Goal: Information Seeking & Learning: Learn about a topic

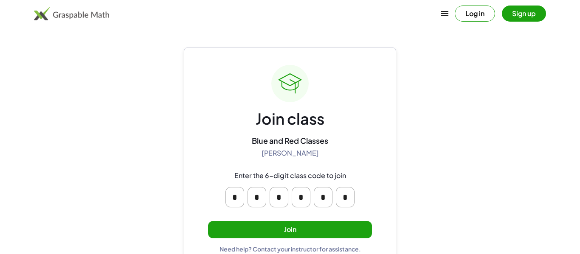
scroll to position [16, 0]
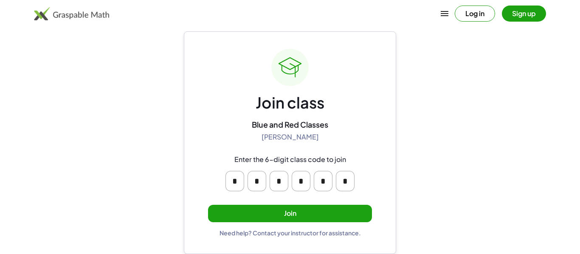
click at [239, 211] on button "Join" at bounding box center [290, 213] width 164 height 17
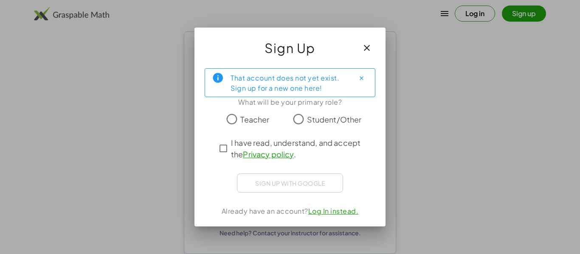
click at [307, 124] on span "Student/Other" at bounding box center [334, 119] width 55 height 11
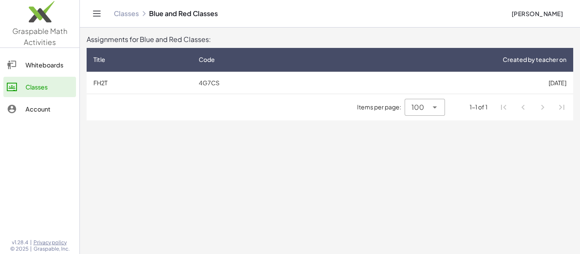
click at [217, 90] on td "4G7CS" at bounding box center [251, 83] width 118 height 22
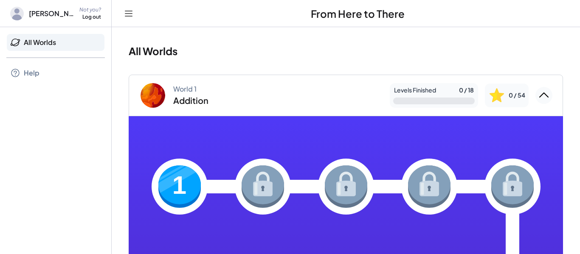
click at [187, 179] on img at bounding box center [179, 187] width 42 height 42
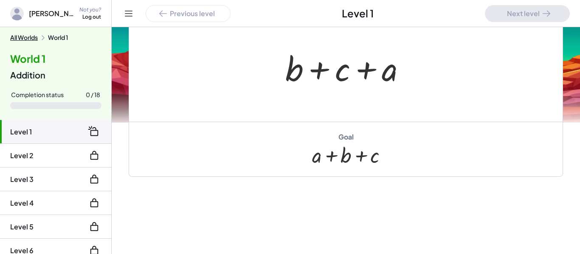
scroll to position [181, 0]
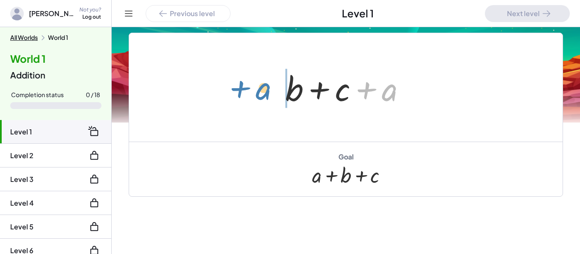
drag, startPoint x: 391, startPoint y: 95, endPoint x: 265, endPoint y: 94, distance: 126.1
click at [265, 94] on div "+ a + b + c + a" at bounding box center [345, 87] width 433 height 109
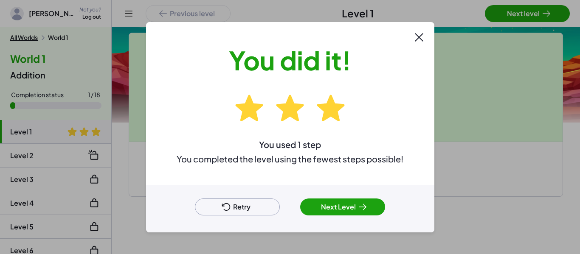
click at [355, 201] on button "Next Level" at bounding box center [342, 207] width 85 height 17
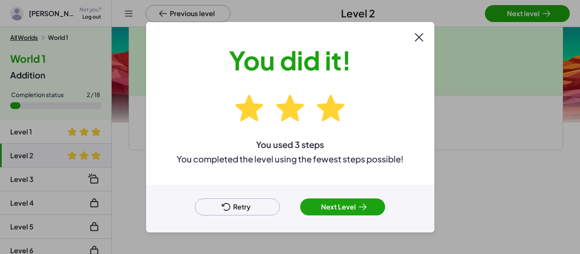
click at [361, 208] on icon at bounding box center [362, 207] width 10 height 10
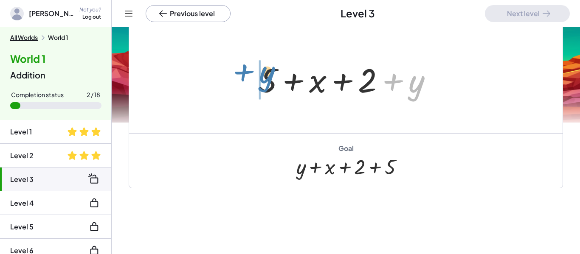
drag, startPoint x: 411, startPoint y: 80, endPoint x: 261, endPoint y: 71, distance: 150.6
click at [261, 71] on div at bounding box center [349, 79] width 189 height 44
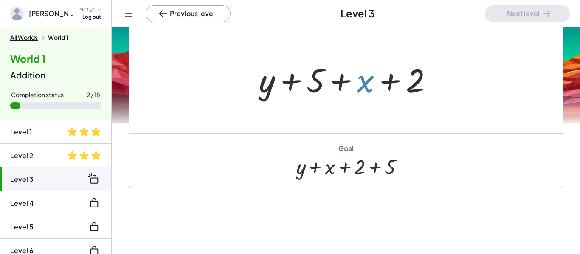
click at [358, 90] on div at bounding box center [349, 79] width 189 height 44
drag, startPoint x: 369, startPoint y: 85, endPoint x: 323, endPoint y: 86, distance: 45.9
click at [323, 86] on div at bounding box center [349, 79] width 189 height 44
drag, startPoint x: 344, startPoint y: 90, endPoint x: 287, endPoint y: 91, distance: 56.9
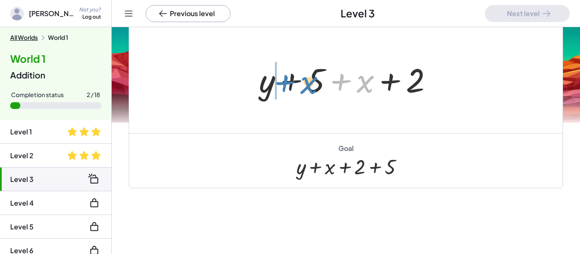
click at [287, 91] on div at bounding box center [349, 79] width 189 height 44
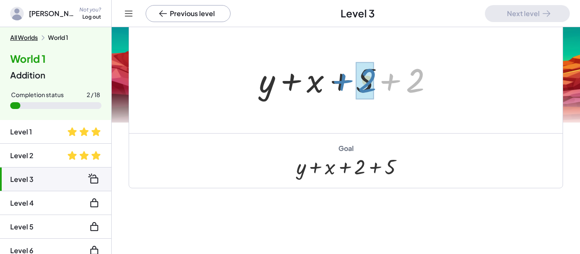
drag, startPoint x: 417, startPoint y: 83, endPoint x: 371, endPoint y: 84, distance: 45.9
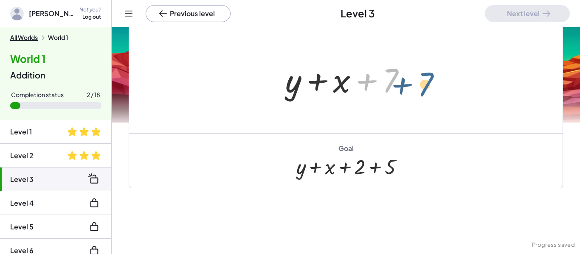
drag, startPoint x: 384, startPoint y: 86, endPoint x: 426, endPoint y: 90, distance: 42.3
click at [426, 90] on div "+ 5 + x + 2 + y + y + 5 + x + 2 + y + x + 5 + 2 + 7 + + x + y 7" at bounding box center [345, 79] width 433 height 109
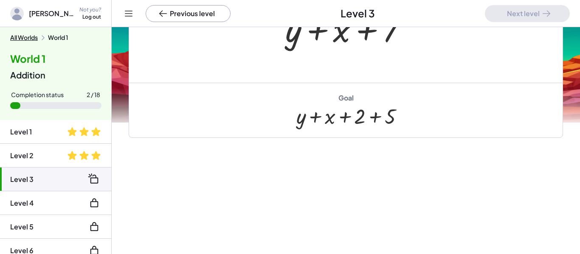
click at [157, 18] on button "Previous level" at bounding box center [188, 13] width 85 height 17
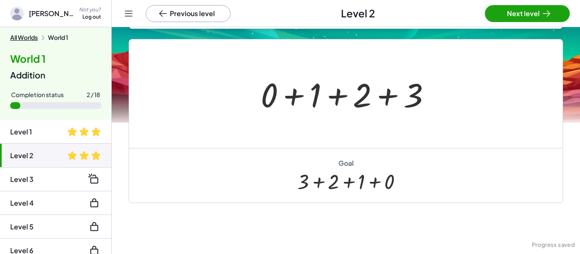
click at [74, 191] on li "Level 3" at bounding box center [55, 203] width 111 height 24
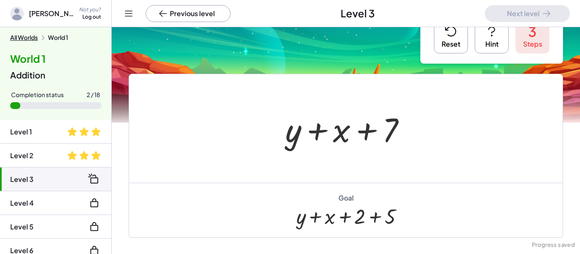
scroll to position [24, 0]
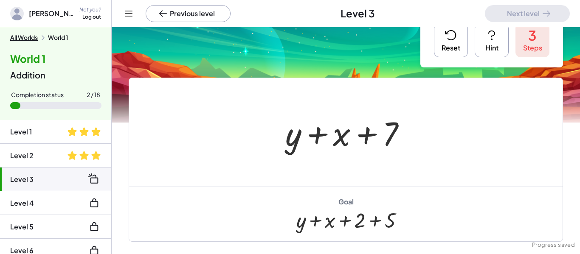
click at [446, 48] on button "Reset" at bounding box center [451, 40] width 34 height 34
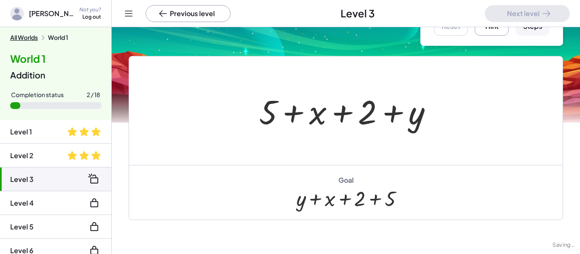
scroll to position [48, 0]
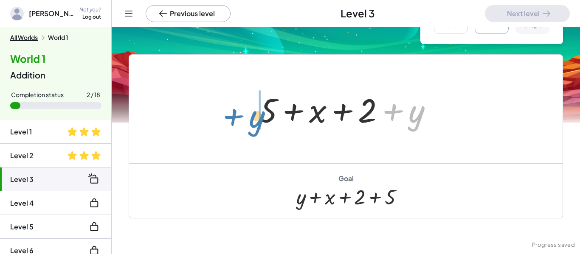
drag, startPoint x: 414, startPoint y: 127, endPoint x: 255, endPoint y: 132, distance: 159.3
click at [255, 132] on div "+ y + 5 + x + 2 + y" at bounding box center [346, 109] width 200 height 48
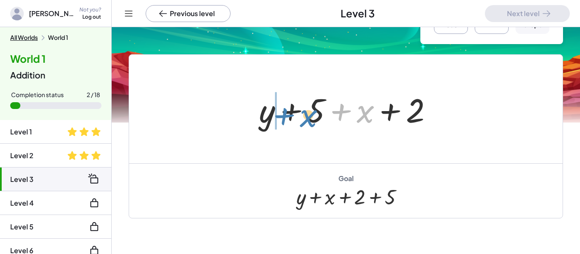
drag, startPoint x: 367, startPoint y: 118, endPoint x: 310, endPoint y: 122, distance: 57.5
click at [310, 122] on div at bounding box center [349, 109] width 189 height 44
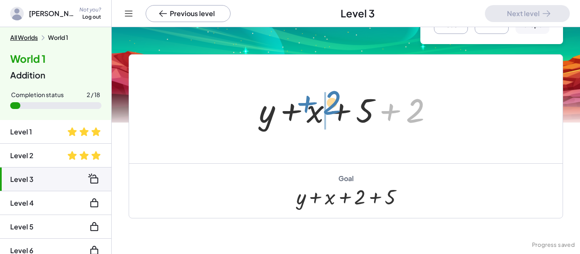
drag, startPoint x: 412, startPoint y: 112, endPoint x: 329, endPoint y: 105, distance: 82.7
click at [329, 105] on div at bounding box center [349, 109] width 189 height 44
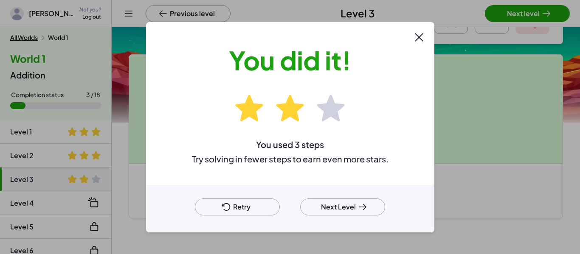
click at [202, 213] on button "Retry" at bounding box center [237, 207] width 85 height 17
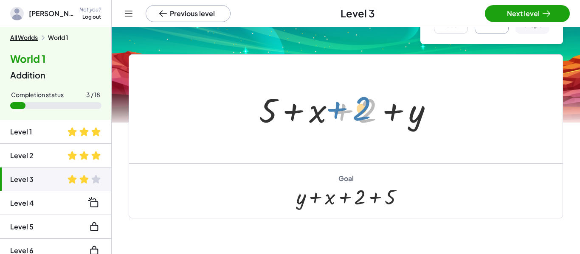
click at [363, 115] on div at bounding box center [349, 109] width 189 height 44
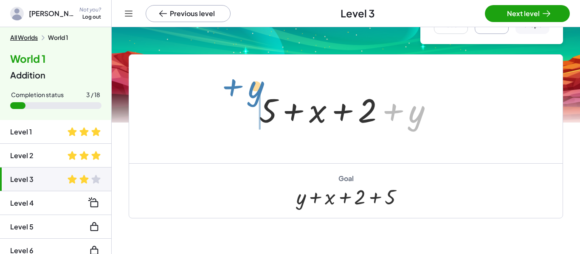
drag, startPoint x: 417, startPoint y: 111, endPoint x: 257, endPoint y: 87, distance: 161.9
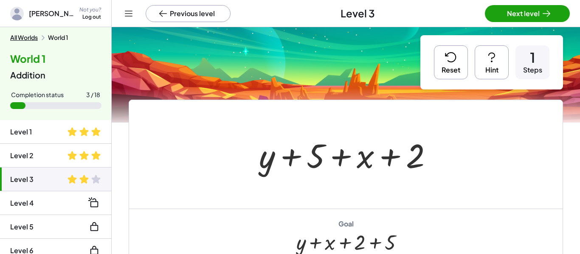
scroll to position [0, 0]
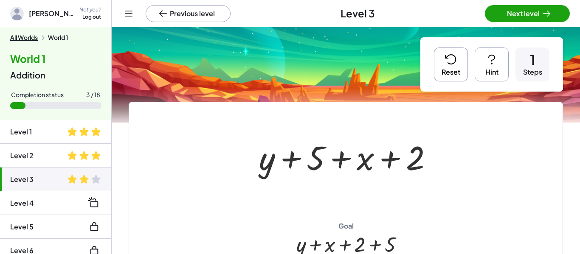
click at [450, 63] on icon at bounding box center [450, 59] width 10 height 9
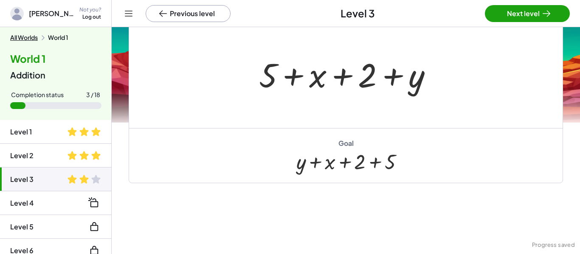
scroll to position [85, 0]
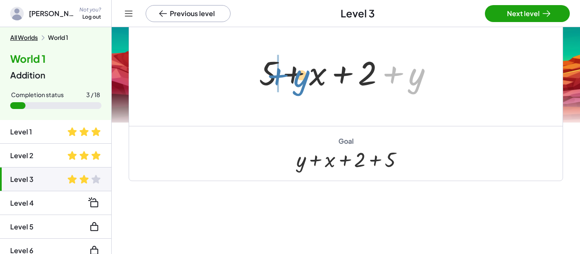
drag, startPoint x: 413, startPoint y: 77, endPoint x: 301, endPoint y: 78, distance: 112.5
click at [301, 78] on div at bounding box center [349, 72] width 189 height 44
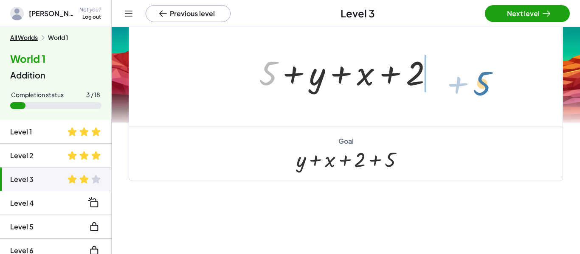
drag, startPoint x: 268, startPoint y: 72, endPoint x: 480, endPoint y: 80, distance: 212.0
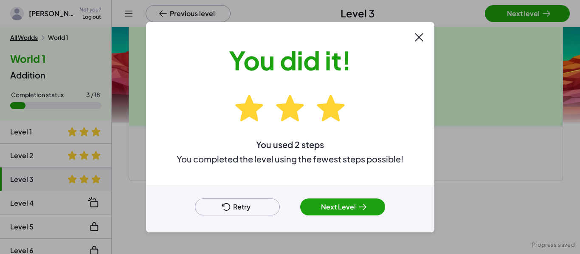
click at [366, 206] on icon at bounding box center [362, 207] width 10 height 10
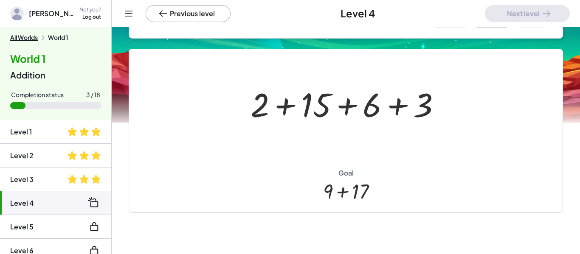
scroll to position [180, 0]
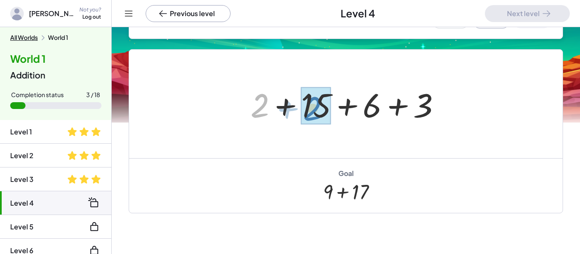
drag, startPoint x: 262, startPoint y: 104, endPoint x: 315, endPoint y: 107, distance: 53.6
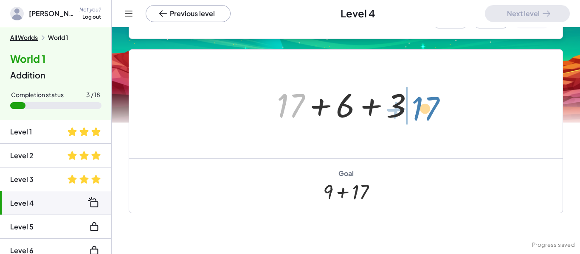
drag, startPoint x: 296, startPoint y: 105, endPoint x: 431, endPoint y: 108, distance: 135.0
click at [431, 108] on div "+ 2 + 15 + 6 + 3 + 17 + + 6 + 3 17" at bounding box center [345, 104] width 433 height 109
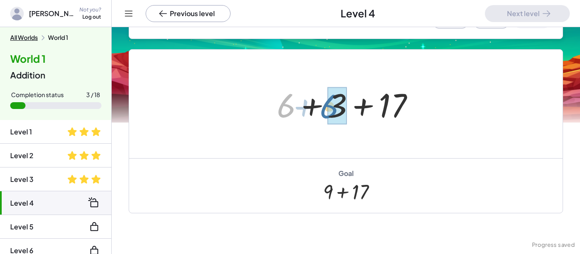
drag, startPoint x: 281, startPoint y: 111, endPoint x: 329, endPoint y: 112, distance: 48.8
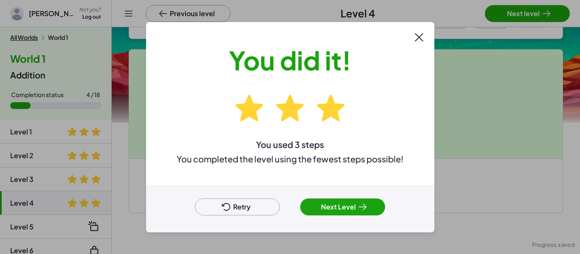
click at [332, 208] on button "Next Level" at bounding box center [342, 207] width 85 height 17
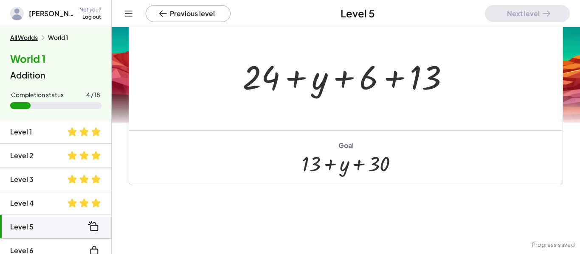
scroll to position [146, 0]
drag, startPoint x: 366, startPoint y: 85, endPoint x: 368, endPoint y: 95, distance: 10.0
click at [368, 95] on div at bounding box center [349, 77] width 222 height 44
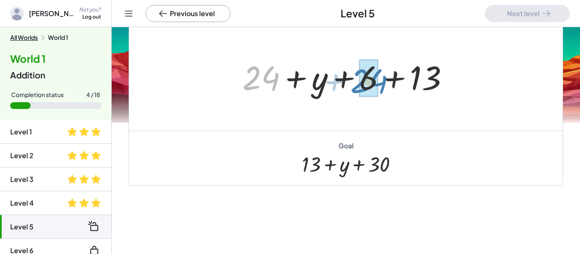
drag, startPoint x: 263, startPoint y: 79, endPoint x: 371, endPoint y: 82, distance: 107.9
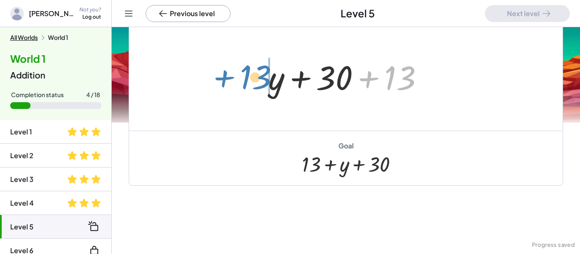
drag, startPoint x: 385, startPoint y: 80, endPoint x: 240, endPoint y: 79, distance: 144.3
click at [240, 79] on div "+ 24 + y + 6 + 13 + 13 + + y + 13 30" at bounding box center [345, 76] width 433 height 109
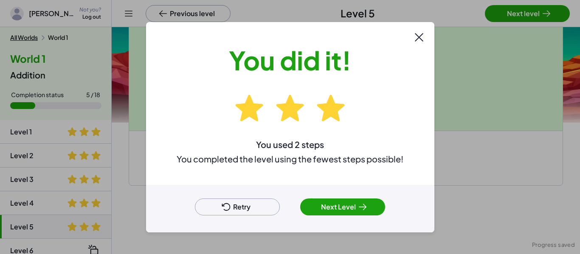
click at [323, 206] on button "Next Level" at bounding box center [342, 207] width 85 height 17
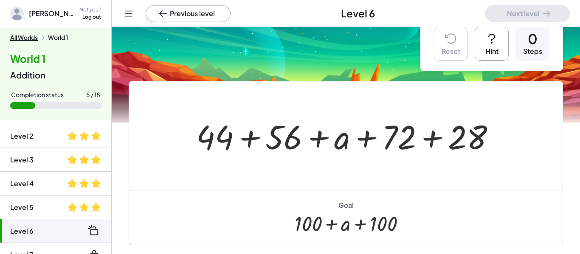
scroll to position [27, 0]
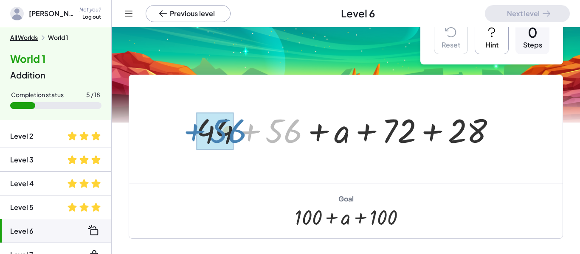
drag, startPoint x: 285, startPoint y: 136, endPoint x: 229, endPoint y: 136, distance: 55.6
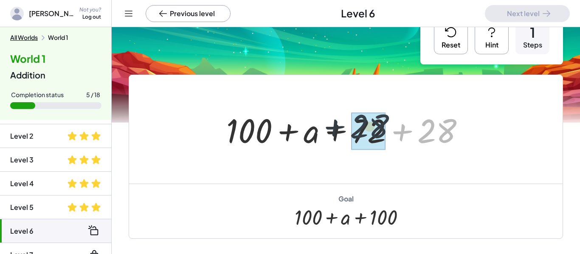
drag, startPoint x: 427, startPoint y: 138, endPoint x: 358, endPoint y: 133, distance: 69.8
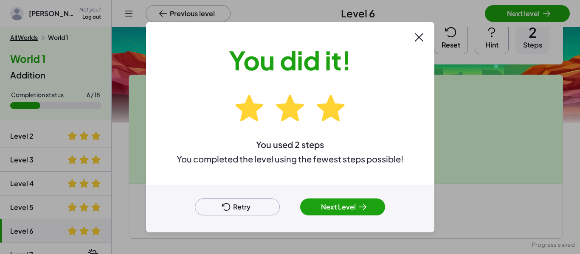
click at [354, 205] on button "Next Level" at bounding box center [342, 207] width 85 height 17
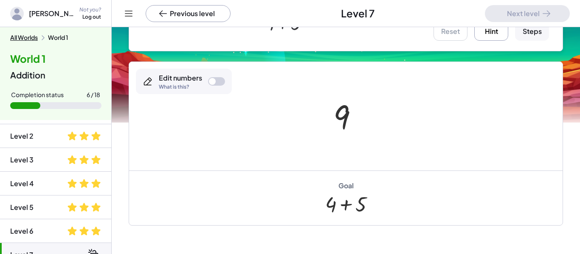
scroll to position [230, 0]
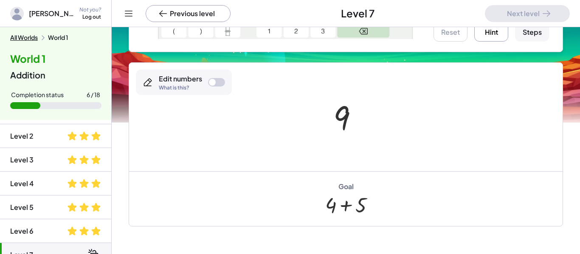
click at [340, 124] on div at bounding box center [349, 117] width 40 height 42
click at [344, 122] on div at bounding box center [349, 117] width 40 height 42
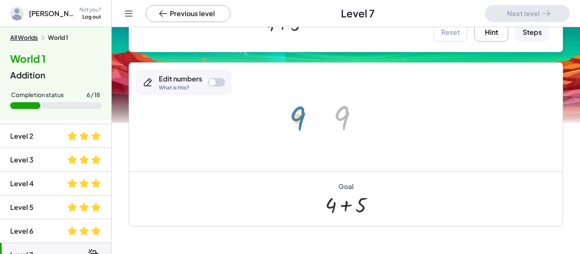
drag, startPoint x: 346, startPoint y: 112, endPoint x: 300, endPoint y: 112, distance: 45.4
click at [300, 112] on div "9 9" at bounding box center [345, 117] width 433 height 109
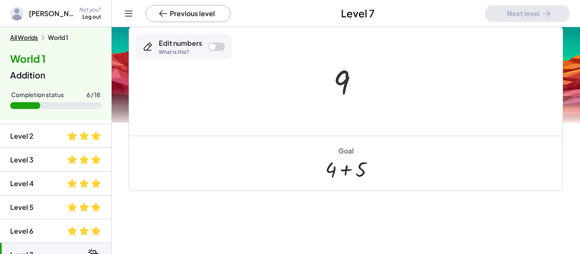
scroll to position [267, 0]
click at [352, 81] on div at bounding box center [349, 80] width 40 height 42
drag, startPoint x: 341, startPoint y: 80, endPoint x: 287, endPoint y: 87, distance: 55.1
click at [208, 45] on div at bounding box center [216, 45] width 17 height 8
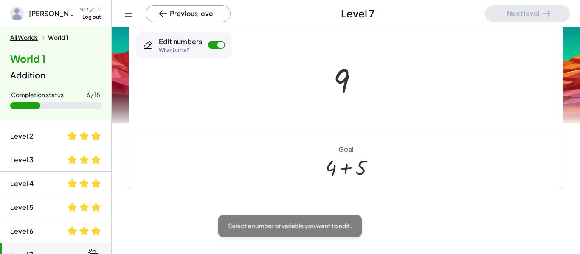
drag, startPoint x: 334, startPoint y: 82, endPoint x: 283, endPoint y: 91, distance: 51.2
click at [336, 72] on div at bounding box center [341, 81] width 17 height 38
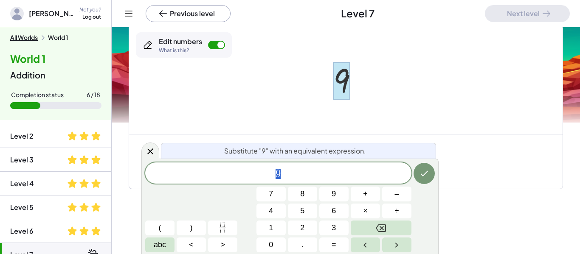
scroll to position [0, 0]
click at [298, 174] on span "9" at bounding box center [278, 174] width 266 height 12
click at [385, 229] on icon "Backspace" at bounding box center [381, 228] width 10 height 10
click at [325, 117] on div at bounding box center [345, 79] width 433 height 109
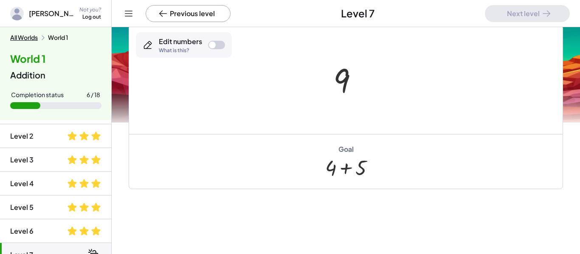
click at [219, 51] on div "Edit numbers What is this?" at bounding box center [184, 44] width 96 height 25
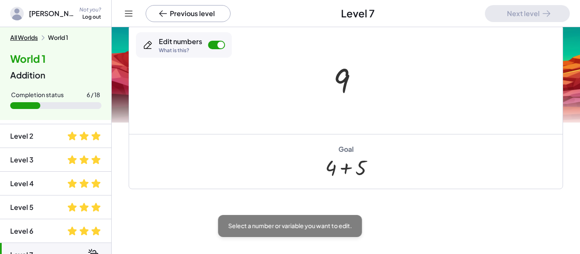
click at [326, 73] on div "9" at bounding box center [346, 80] width 51 height 46
click at [347, 75] on div at bounding box center [341, 81] width 17 height 38
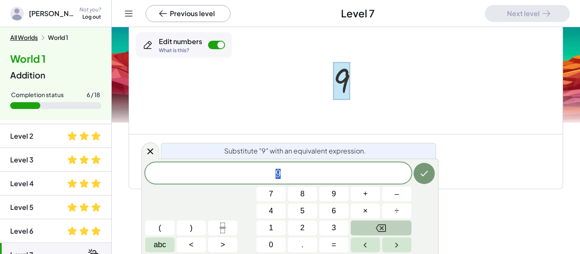
click at [370, 224] on button "Backspace" at bounding box center [381, 228] width 61 height 15
click at [306, 210] on button "5" at bounding box center [302, 211] width 29 height 15
click at [426, 178] on icon "Done" at bounding box center [424, 174] width 10 height 10
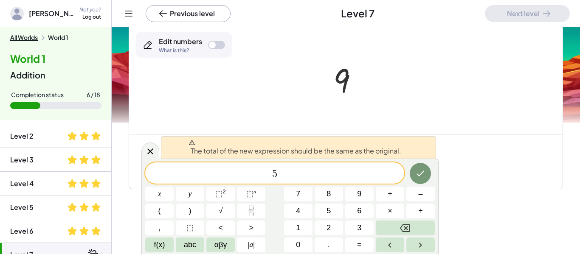
click at [346, 126] on div at bounding box center [345, 79] width 433 height 109
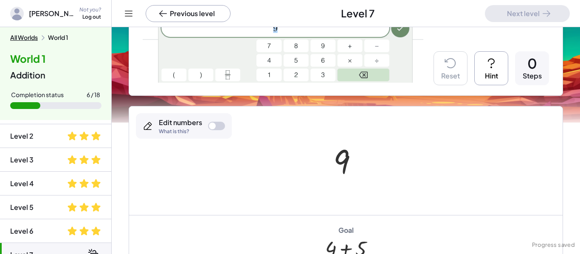
scroll to position [186, 0]
click at [498, 63] on icon at bounding box center [491, 64] width 14 height 14
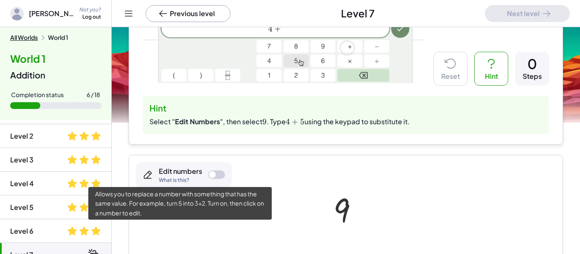
click at [190, 177] on div "Edit numbers What is this?" at bounding box center [180, 175] width 43 height 16
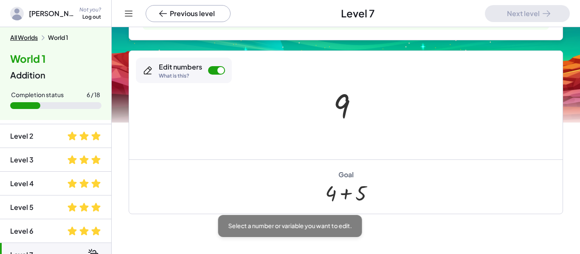
scroll to position [292, 0]
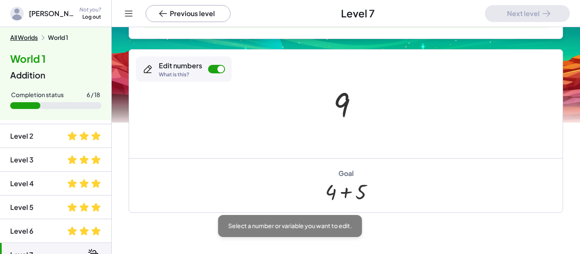
click at [317, 148] on div at bounding box center [345, 104] width 433 height 109
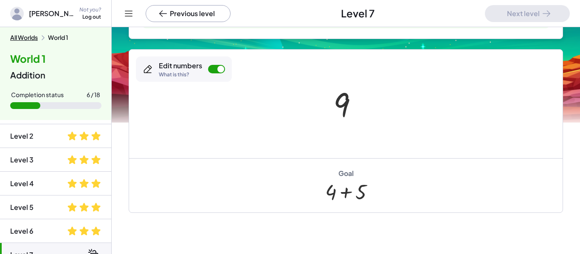
click at [331, 174] on div "Goal + 4 + 5" at bounding box center [345, 185] width 433 height 55
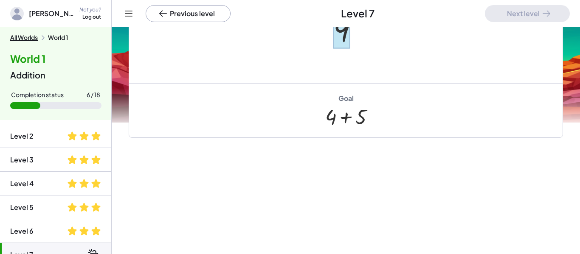
click at [343, 42] on div at bounding box center [341, 30] width 17 height 38
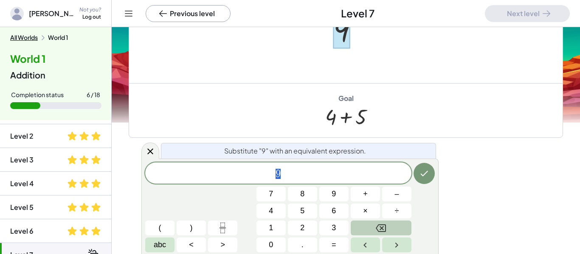
click at [397, 231] on button "Backspace" at bounding box center [381, 228] width 61 height 15
click at [277, 210] on button "4" at bounding box center [270, 211] width 29 height 15
click at [374, 225] on button "Backspace" at bounding box center [381, 228] width 61 height 15
click at [305, 211] on button "5" at bounding box center [302, 211] width 29 height 15
click at [360, 195] on button "+" at bounding box center [365, 194] width 29 height 15
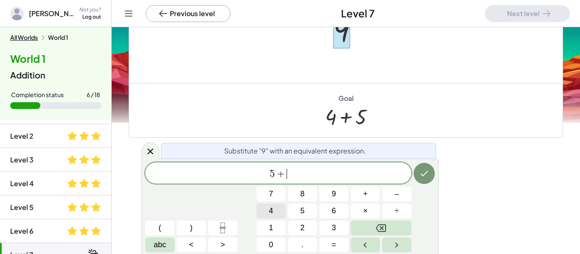
click at [272, 213] on span "4" at bounding box center [271, 210] width 4 height 11
click at [423, 178] on icon "Done" at bounding box center [424, 174] width 10 height 10
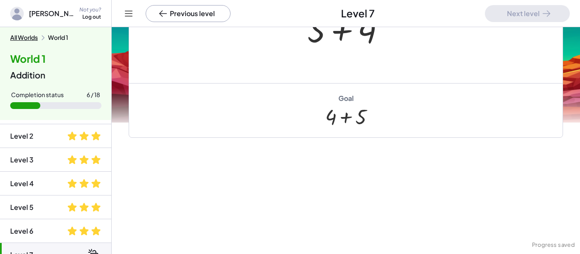
scroll to position [334, 0]
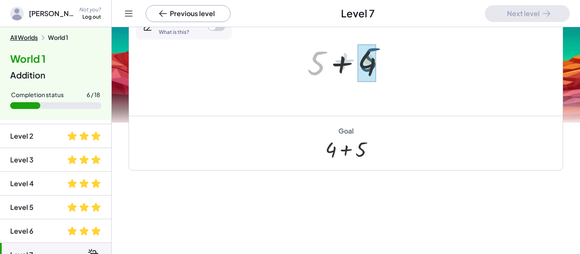
drag, startPoint x: 312, startPoint y: 70, endPoint x: 368, endPoint y: 67, distance: 56.1
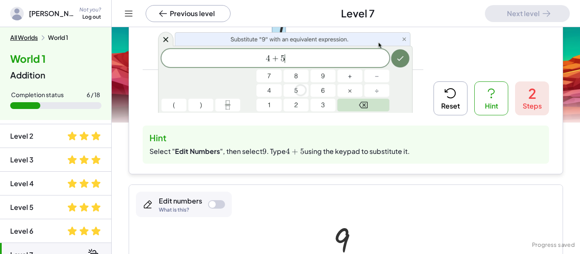
scroll to position [155, 0]
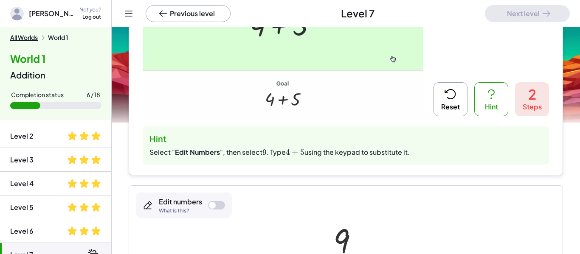
click at [439, 96] on button "Reset" at bounding box center [450, 99] width 34 height 34
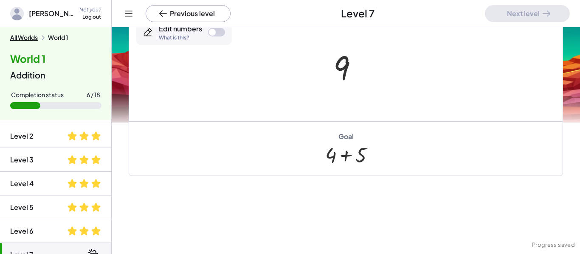
scroll to position [327, 0]
click at [213, 37] on div at bounding box center [216, 33] width 17 height 8
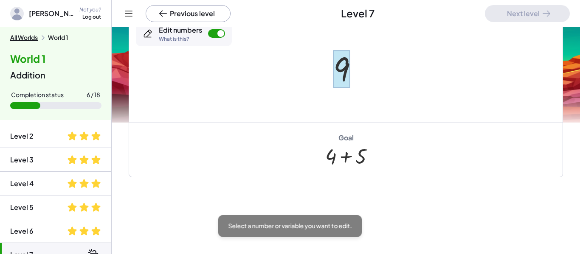
click at [345, 70] on div at bounding box center [341, 70] width 17 height 38
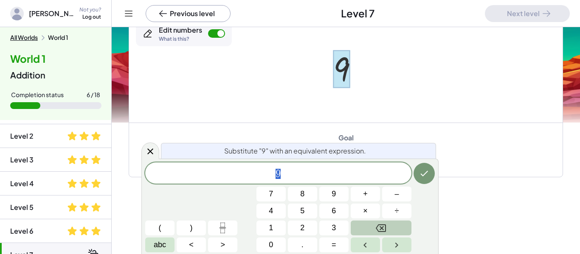
click at [368, 226] on button "Backspace" at bounding box center [381, 228] width 61 height 15
click at [277, 212] on button "4" at bounding box center [270, 211] width 29 height 15
click at [357, 196] on button "+" at bounding box center [365, 194] width 29 height 15
click at [306, 209] on button "5" at bounding box center [302, 211] width 29 height 15
click at [425, 176] on icon "Done" at bounding box center [424, 174] width 10 height 10
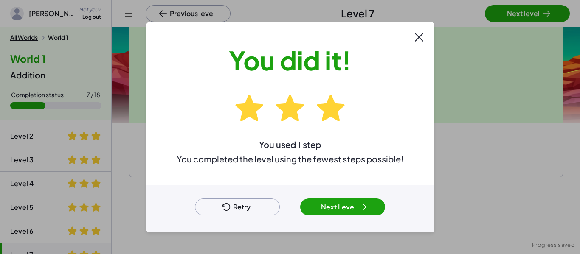
click at [337, 210] on button "Next Level" at bounding box center [342, 207] width 85 height 17
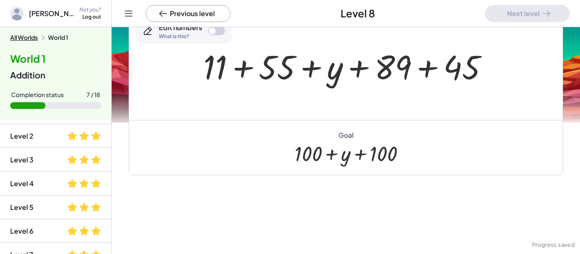
scroll to position [82, 0]
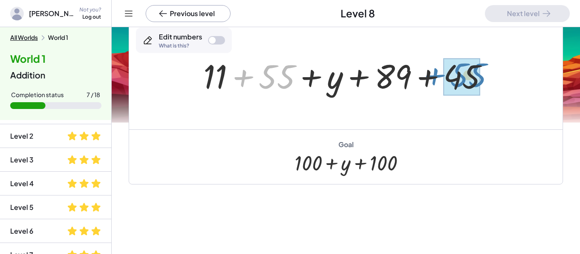
drag, startPoint x: 270, startPoint y: 76, endPoint x: 461, endPoint y: 76, distance: 191.5
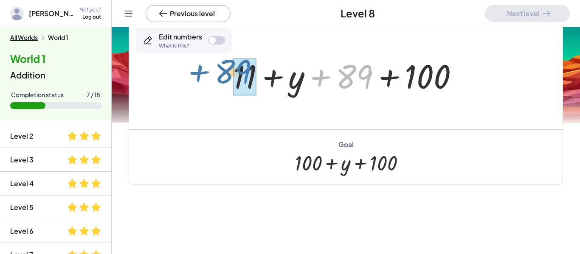
drag, startPoint x: 362, startPoint y: 73, endPoint x: 243, endPoint y: 70, distance: 118.9
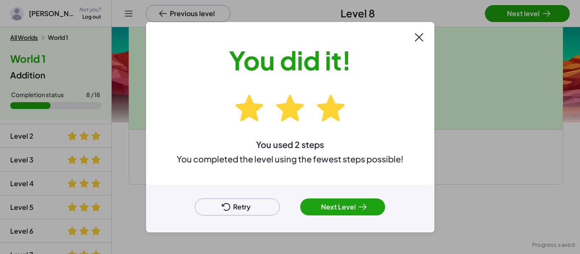
click at [315, 214] on button "Next Level" at bounding box center [342, 207] width 85 height 17
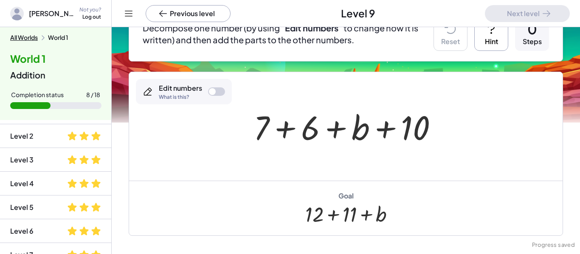
scroll to position [98, 0]
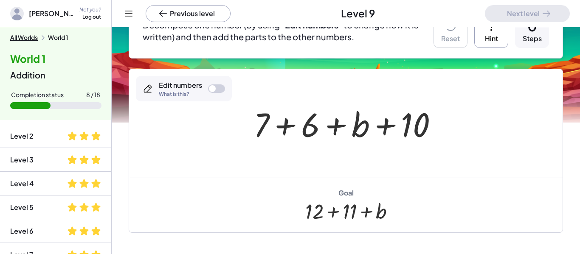
click at [309, 127] on div at bounding box center [349, 124] width 200 height 44
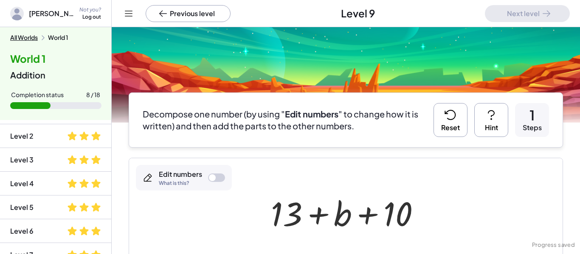
scroll to position [4, 0]
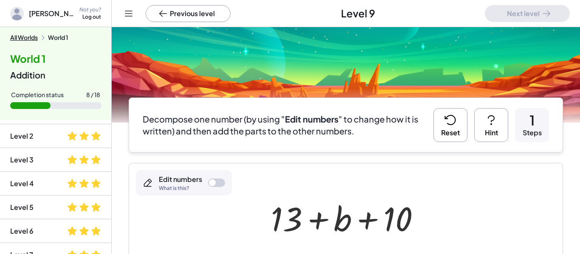
click at [442, 120] on button "Reset" at bounding box center [450, 125] width 34 height 34
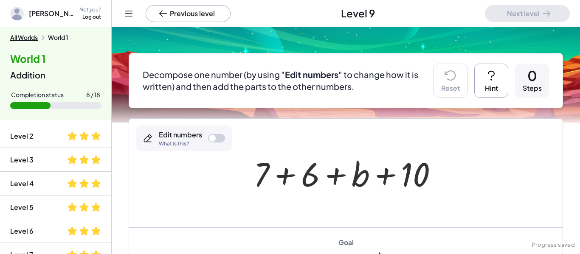
scroll to position [48, 0]
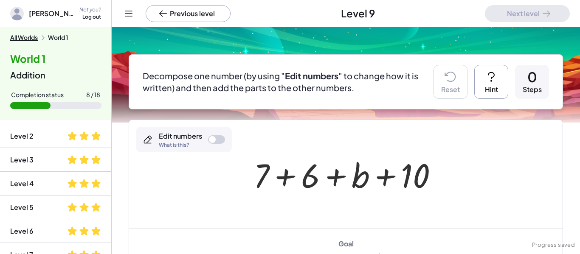
click at [216, 141] on div at bounding box center [216, 139] width 17 height 8
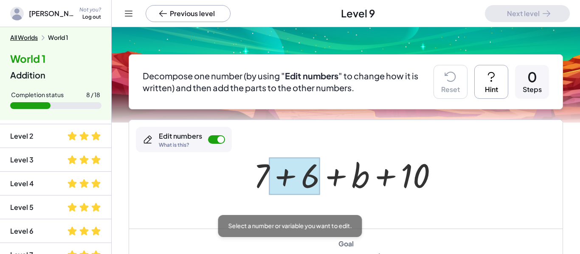
click at [309, 183] on div at bounding box center [294, 176] width 51 height 38
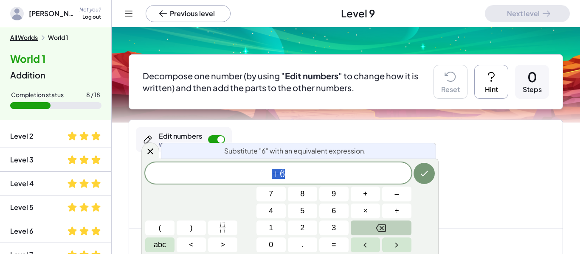
click at [385, 228] on icon "Backspace" at bounding box center [381, 229] width 10 height 8
click at [309, 211] on button "5" at bounding box center [302, 211] width 29 height 15
click at [364, 196] on span "+" at bounding box center [365, 193] width 5 height 11
click at [273, 223] on button "1" at bounding box center [270, 228] width 29 height 15
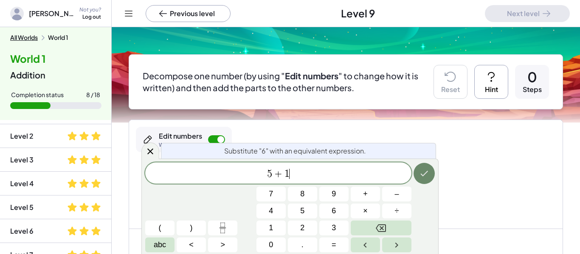
click at [425, 171] on icon "Done" at bounding box center [424, 174] width 10 height 10
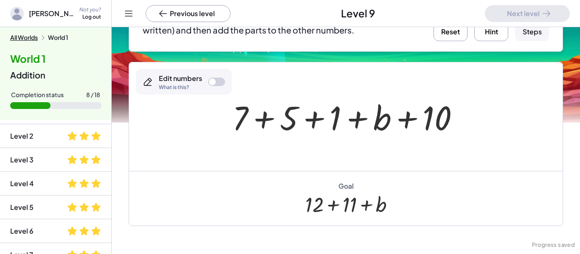
scroll to position [107, 0]
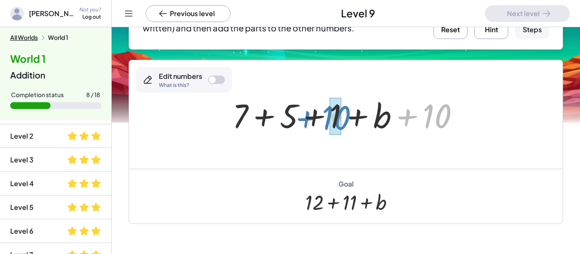
drag, startPoint x: 442, startPoint y: 116, endPoint x: 341, endPoint y: 118, distance: 101.0
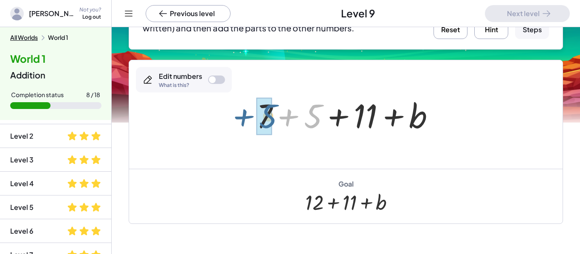
drag, startPoint x: 320, startPoint y: 116, endPoint x: 274, endPoint y: 116, distance: 45.4
click at [274, 116] on div at bounding box center [349, 115] width 194 height 44
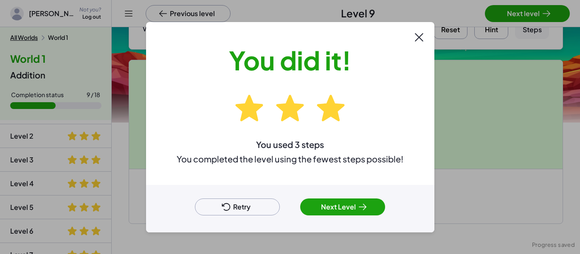
click at [320, 204] on button "Next Level" at bounding box center [342, 207] width 85 height 17
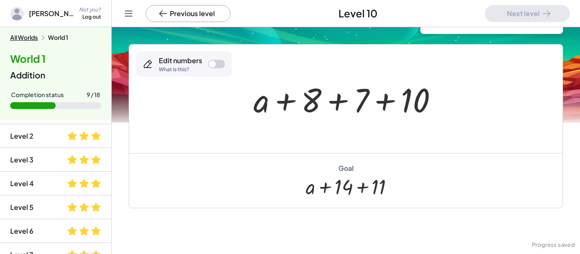
scroll to position [56, 0]
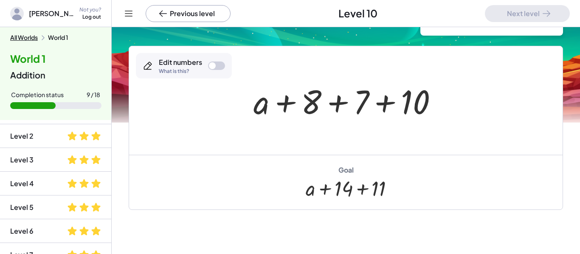
click at [310, 101] on div at bounding box center [348, 101] width 199 height 44
click at [214, 70] on div "Edit numbers What is this?" at bounding box center [184, 65] width 96 height 25
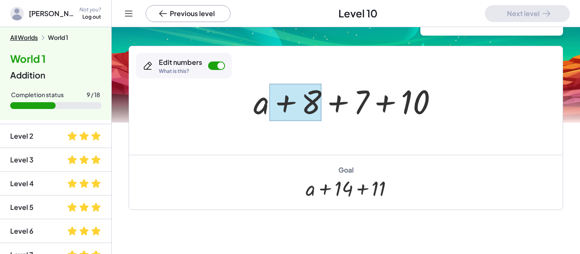
click at [318, 109] on div at bounding box center [296, 103] width 52 height 38
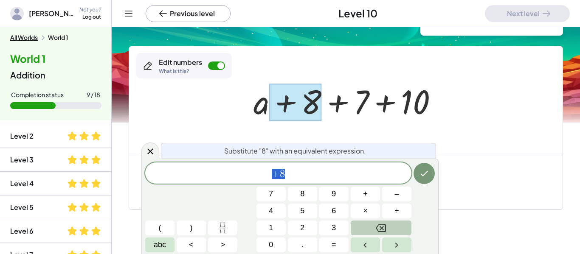
click at [376, 233] on icon "Backspace" at bounding box center [381, 228] width 10 height 10
click at [269, 195] on span "7" at bounding box center [271, 193] width 4 height 11
click at [363, 197] on span "+" at bounding box center [365, 193] width 5 height 11
click at [254, 232] on div "7 + 7 8 9 + – 4 5 6 × ÷ ( ) 1 2 3 abc < > 0 . =" at bounding box center [290, 208] width 290 height 90
click at [259, 231] on button "1" at bounding box center [270, 228] width 29 height 15
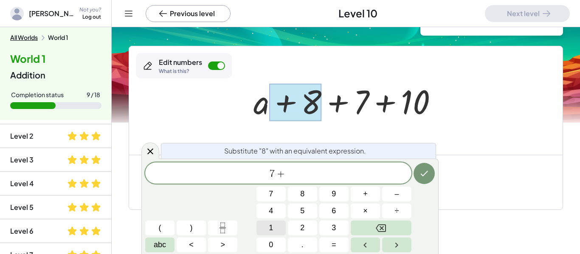
scroll to position [3, 0]
click at [425, 167] on button "Done" at bounding box center [423, 173] width 21 height 21
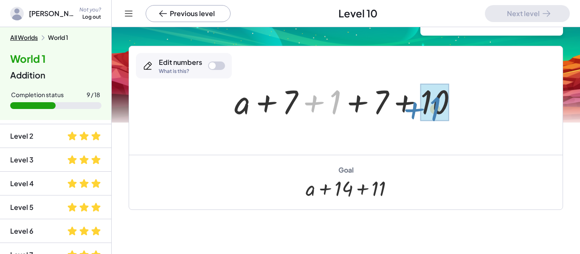
drag, startPoint x: 335, startPoint y: 101, endPoint x: 436, endPoint y: 107, distance: 101.3
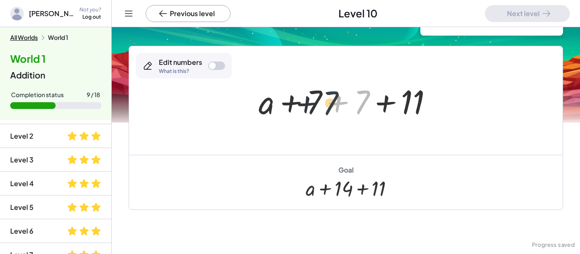
drag, startPoint x: 364, startPoint y: 96, endPoint x: 326, endPoint y: 97, distance: 38.2
click at [326, 97] on div at bounding box center [348, 101] width 189 height 44
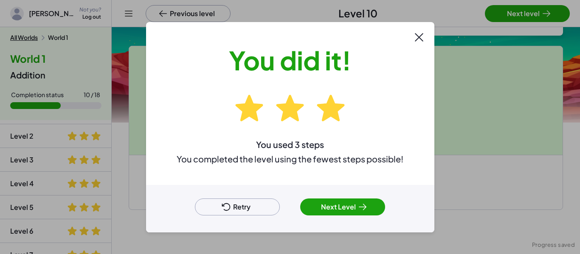
click at [356, 204] on button "Next Level" at bounding box center [342, 207] width 85 height 17
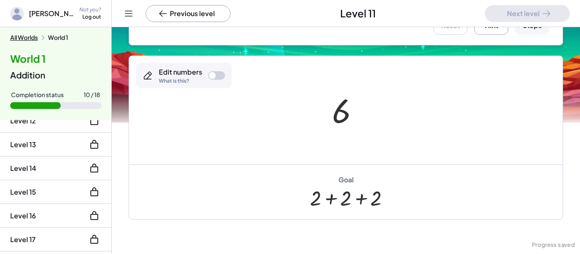
scroll to position [128, 0]
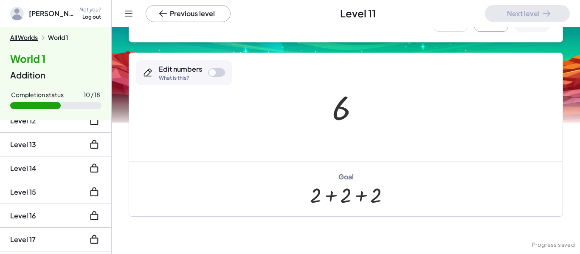
click at [341, 112] on div at bounding box center [349, 108] width 42 height 42
click at [210, 70] on div at bounding box center [212, 72] width 7 height 7
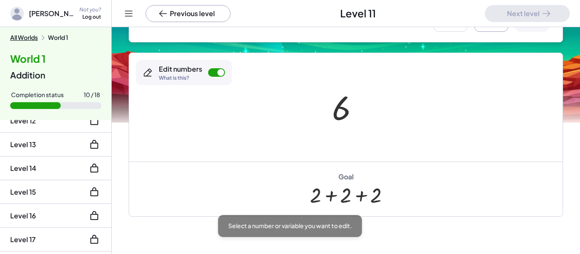
click at [298, 101] on div at bounding box center [345, 107] width 433 height 109
click at [335, 115] on div at bounding box center [341, 109] width 19 height 38
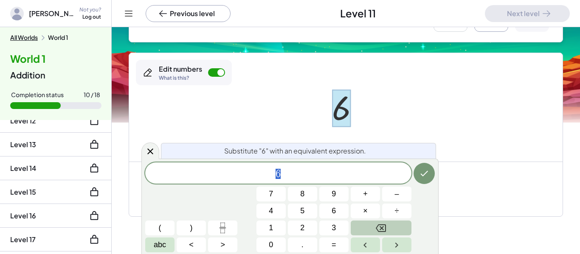
click at [364, 227] on button "Backspace" at bounding box center [381, 228] width 61 height 15
click at [304, 225] on span "2" at bounding box center [302, 227] width 4 height 11
click at [377, 194] on button "+" at bounding box center [365, 194] width 29 height 15
click at [309, 229] on button "2" at bounding box center [302, 228] width 29 height 15
click at [356, 198] on button "+" at bounding box center [365, 194] width 29 height 15
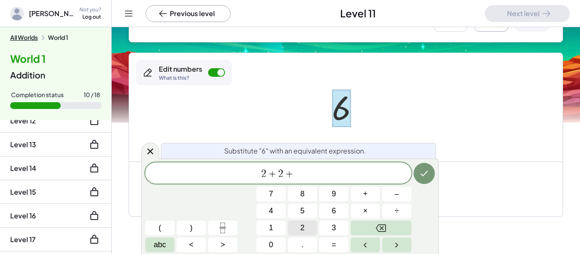
click at [308, 222] on button "2" at bounding box center [302, 228] width 29 height 15
click at [425, 175] on icon "Done" at bounding box center [424, 174] width 10 height 10
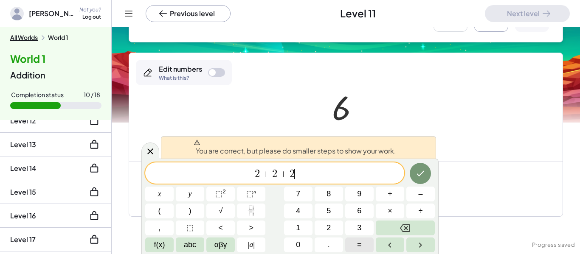
click at [357, 246] on span "=" at bounding box center [359, 244] width 5 height 11
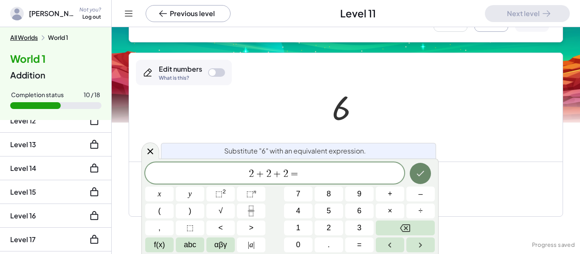
click at [426, 175] on button "Done" at bounding box center [420, 173] width 21 height 21
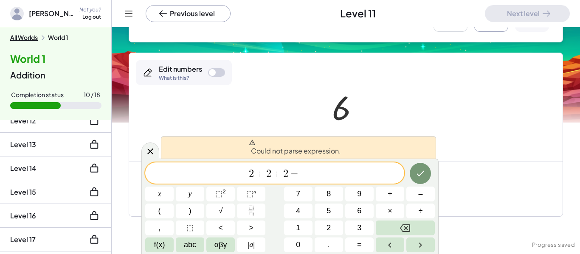
click at [458, 110] on div at bounding box center [345, 107] width 433 height 109
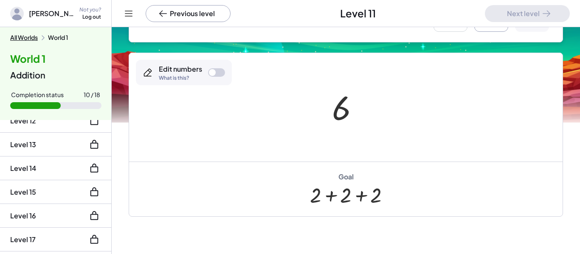
click at [209, 70] on div at bounding box center [212, 72] width 7 height 7
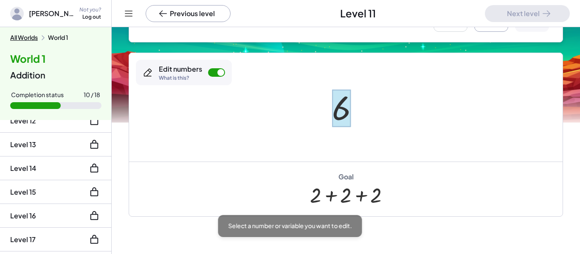
click at [337, 101] on div at bounding box center [341, 109] width 19 height 38
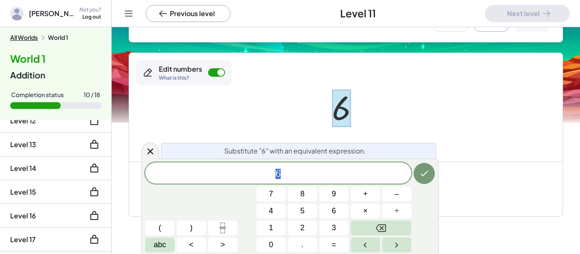
click at [242, 164] on div "6" at bounding box center [278, 173] width 266 height 21
click at [385, 231] on icon "Backspace" at bounding box center [381, 229] width 10 height 8
click at [282, 180] on div "6 ​" at bounding box center [278, 173] width 266 height 21
click at [382, 230] on icon "Backspace" at bounding box center [381, 229] width 10 height 8
click at [318, 178] on span "​" at bounding box center [278, 174] width 266 height 12
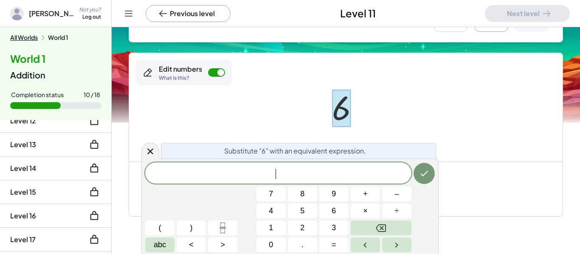
click at [287, 115] on div at bounding box center [345, 107] width 433 height 109
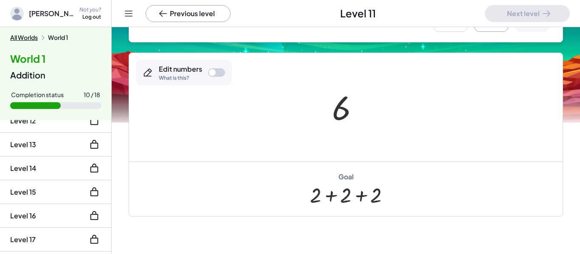
click at [223, 73] on div at bounding box center [216, 72] width 17 height 8
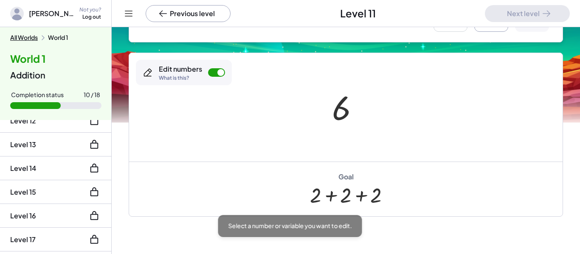
click at [332, 106] on div at bounding box center [349, 108] width 42 height 42
click at [334, 109] on div at bounding box center [341, 109] width 19 height 38
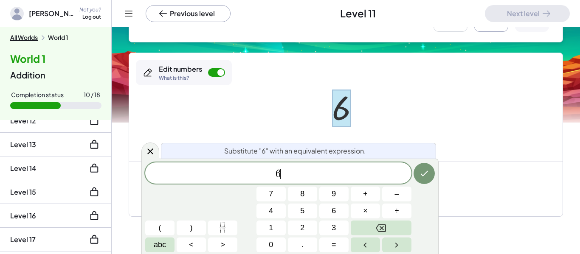
click at [294, 178] on span "6 ​" at bounding box center [278, 174] width 266 height 12
click at [386, 222] on button "Backspace" at bounding box center [381, 228] width 61 height 15
click at [270, 230] on span "1" at bounding box center [271, 227] width 4 height 11
click at [366, 194] on span "+" at bounding box center [365, 193] width 5 height 11
click at [266, 234] on button "1" at bounding box center [270, 228] width 29 height 15
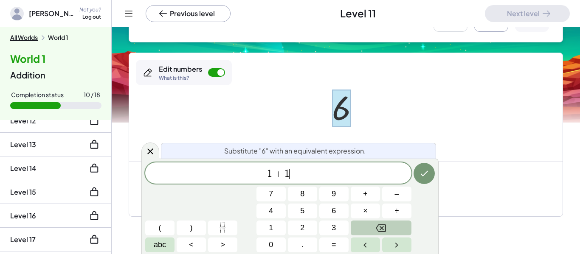
click at [368, 195] on button "+" at bounding box center [365, 194] width 29 height 15
click at [267, 229] on button "1" at bounding box center [270, 228] width 29 height 15
click at [370, 195] on button "+" at bounding box center [365, 194] width 29 height 15
click at [267, 223] on button "1" at bounding box center [270, 228] width 29 height 15
click at [370, 191] on button "+" at bounding box center [365, 194] width 29 height 15
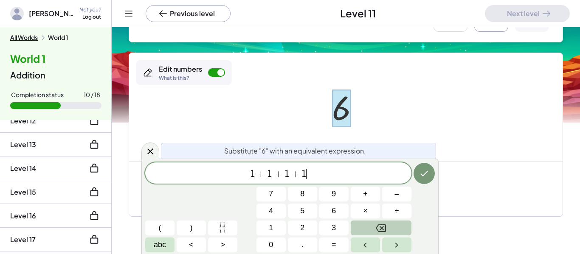
click at [267, 222] on button "1" at bounding box center [270, 228] width 29 height 15
click at [370, 191] on button "+" at bounding box center [365, 194] width 29 height 15
click at [265, 231] on button "1" at bounding box center [270, 228] width 29 height 15
click at [286, 187] on div at bounding box center [270, 194] width 29 height 15
click at [425, 177] on icon "Done" at bounding box center [424, 174] width 10 height 10
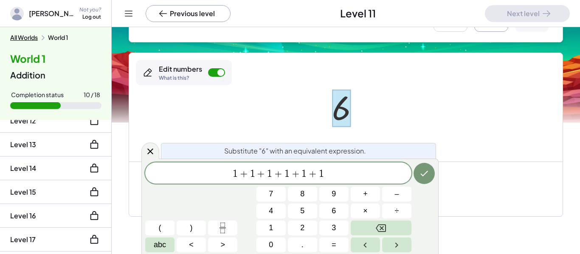
scroll to position [5, 0]
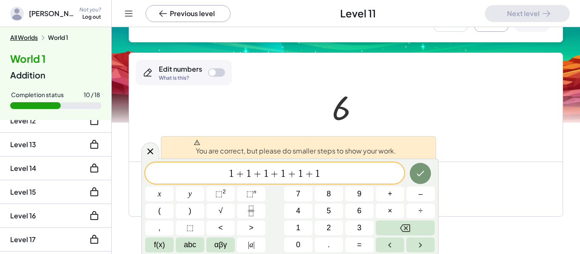
click at [425, 173] on icon "Done" at bounding box center [420, 174] width 10 height 10
click at [426, 172] on button "Done" at bounding box center [420, 173] width 21 height 21
click at [419, 225] on button "Backspace" at bounding box center [405, 228] width 59 height 15
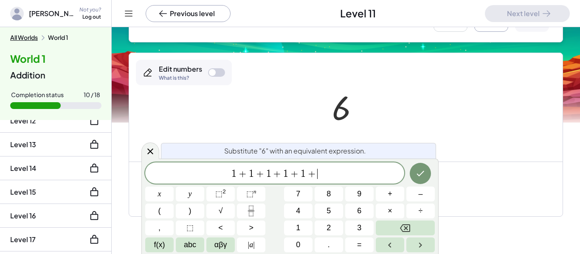
click at [418, 231] on button "Backspace" at bounding box center [405, 228] width 59 height 15
click at [417, 231] on button "Backspace" at bounding box center [405, 228] width 59 height 15
click at [418, 233] on button "Backspace" at bounding box center [405, 228] width 59 height 15
click at [418, 231] on button "Backspace" at bounding box center [405, 228] width 59 height 15
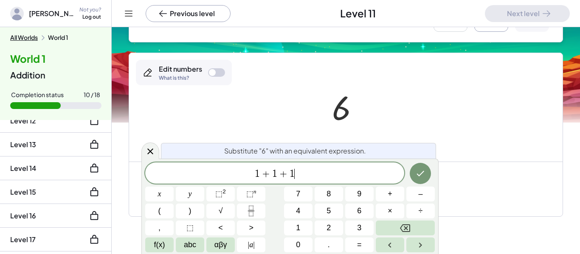
click at [419, 231] on button "Backspace" at bounding box center [405, 228] width 59 height 15
click at [419, 230] on button "Backspace" at bounding box center [405, 228] width 59 height 15
click at [417, 229] on button "Backspace" at bounding box center [405, 228] width 59 height 15
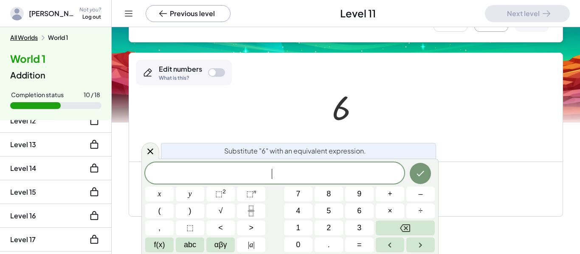
click at [419, 230] on button "Backspace" at bounding box center [405, 228] width 59 height 15
click at [421, 229] on button "Backspace" at bounding box center [405, 228] width 59 height 15
click at [420, 231] on button "Backspace" at bounding box center [405, 228] width 59 height 15
click at [420, 230] on button "Backspace" at bounding box center [405, 228] width 59 height 15
click at [421, 232] on button "Backspace" at bounding box center [405, 228] width 59 height 15
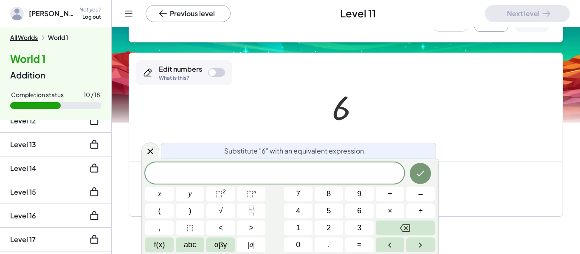
click at [360, 213] on span "6" at bounding box center [359, 210] width 4 height 11
click at [418, 177] on icon "Done" at bounding box center [420, 174] width 10 height 10
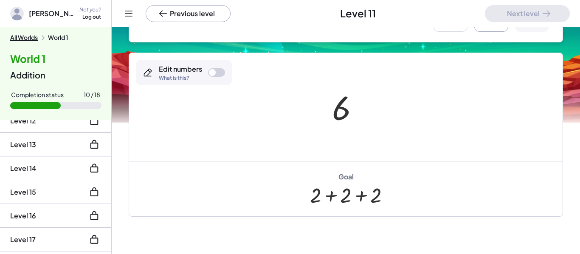
click at [452, 177] on div "Goal + 2 + 2 + 2" at bounding box center [345, 189] width 433 height 55
click at [224, 68] on div "Edit numbers What is this?" at bounding box center [184, 72] width 96 height 25
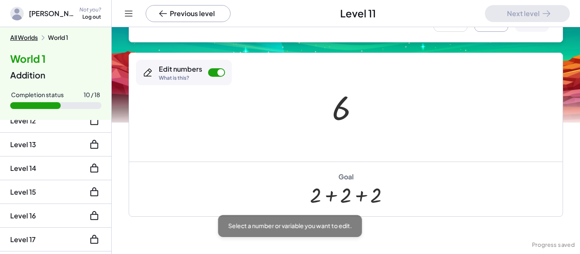
scroll to position [5, 0]
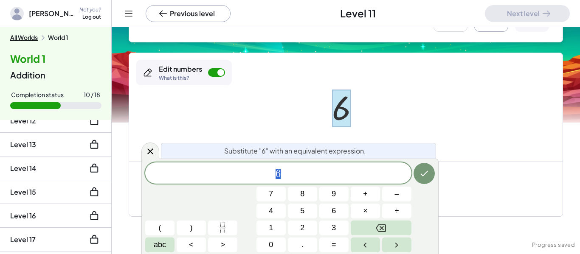
click at [404, 226] on button "Backspace" at bounding box center [381, 228] width 61 height 15
click at [329, 229] on button "3" at bounding box center [333, 228] width 29 height 15
click at [354, 188] on button "+" at bounding box center [365, 194] width 29 height 15
click at [328, 232] on button "3" at bounding box center [333, 228] width 29 height 15
click at [422, 172] on icon "Done" at bounding box center [424, 174] width 10 height 10
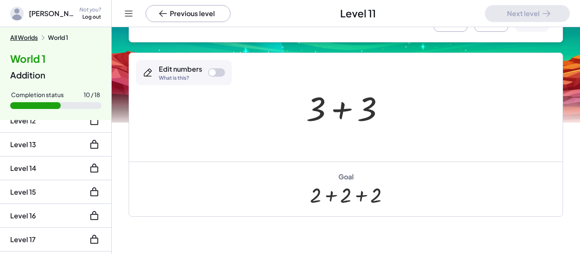
click at [207, 79] on div "Edit numbers What is this?" at bounding box center [184, 72] width 96 height 25
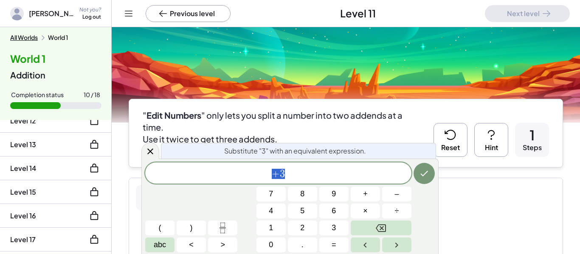
scroll to position [1, 0]
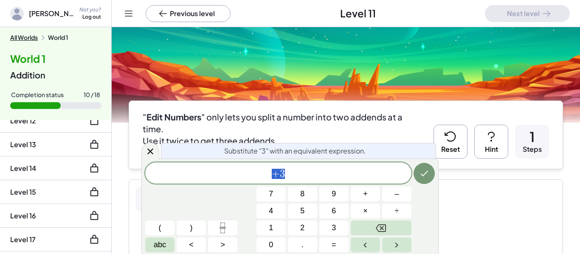
click at [445, 133] on icon at bounding box center [446, 134] width 3 height 3
click at [385, 223] on icon "Backspace" at bounding box center [381, 228] width 10 height 10
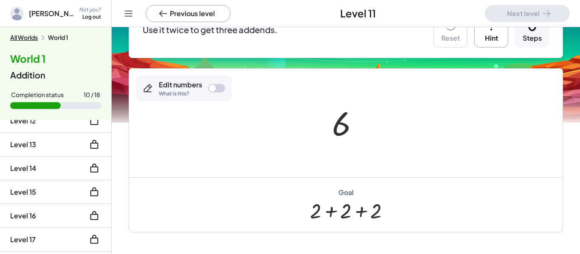
scroll to position [117, 0]
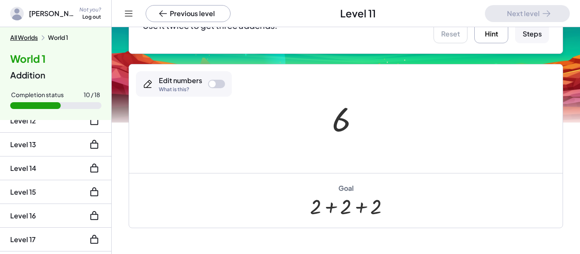
click at [205, 90] on div "Edit numbers What is this?" at bounding box center [184, 83] width 96 height 25
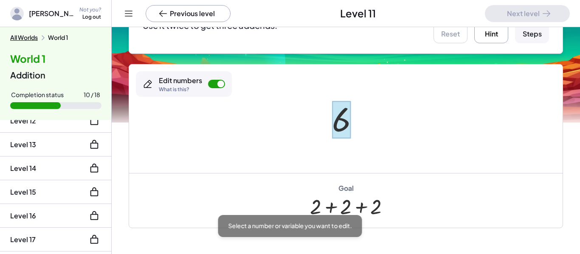
click at [335, 119] on div at bounding box center [341, 120] width 19 height 38
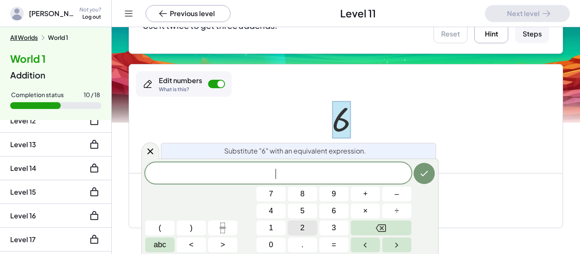
click at [297, 225] on button "2" at bounding box center [302, 228] width 29 height 15
click at [357, 197] on button "+" at bounding box center [365, 194] width 29 height 15
click at [297, 227] on button "2" at bounding box center [302, 228] width 29 height 15
click at [357, 198] on button "+" at bounding box center [365, 194] width 29 height 15
click at [298, 228] on button "2" at bounding box center [302, 228] width 29 height 15
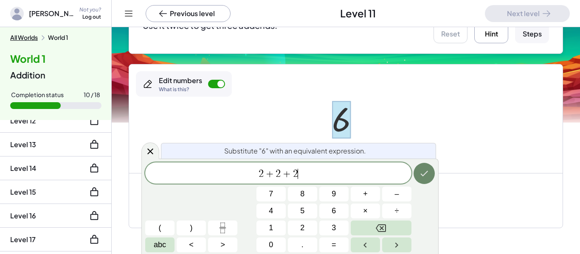
click at [419, 180] on button "Done" at bounding box center [423, 173] width 21 height 21
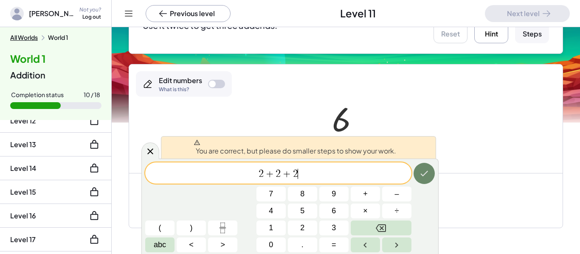
click at [419, 180] on button "Done" at bounding box center [423, 173] width 21 height 21
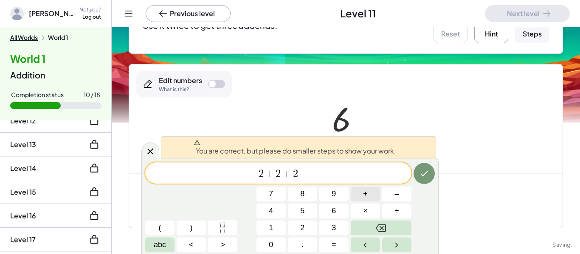
click at [356, 201] on button "+" at bounding box center [365, 194] width 29 height 15
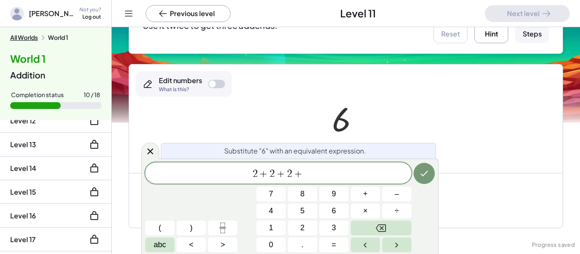
click at [414, 161] on div "Substitute "6" with an equivalent expression. 2 + 2 + 2 + ​ 7 8 9 + – 4 5 6 × ÷…" at bounding box center [289, 207] width 297 height 96
click at [418, 169] on button "Done" at bounding box center [423, 173] width 21 height 21
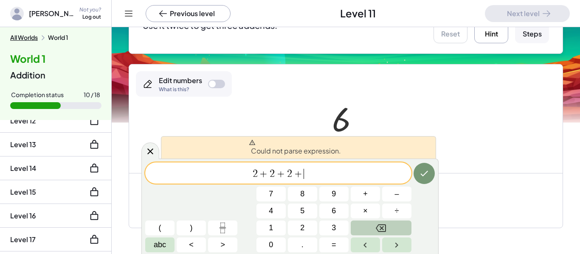
click at [372, 233] on button "Backspace" at bounding box center [381, 228] width 61 height 15
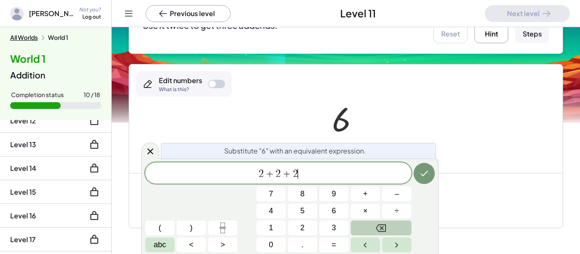
click at [372, 233] on button "Backspace" at bounding box center [381, 228] width 61 height 15
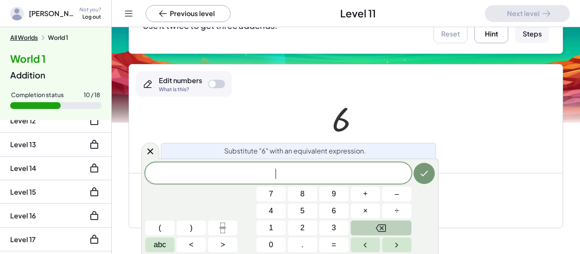
click at [372, 233] on button "Backspace" at bounding box center [381, 228] width 61 height 15
click at [400, 103] on div at bounding box center [345, 119] width 433 height 109
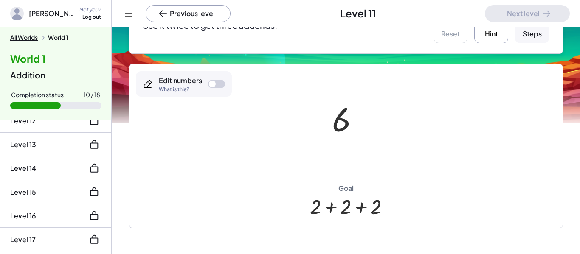
click at [480, 32] on button "Hint" at bounding box center [491, 26] width 34 height 34
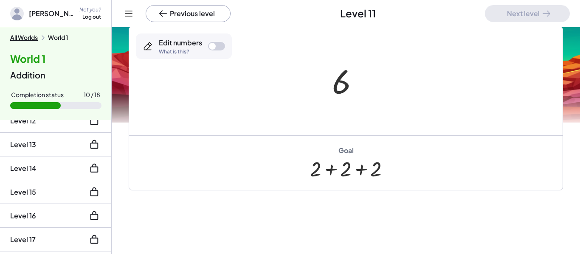
scroll to position [206, 0]
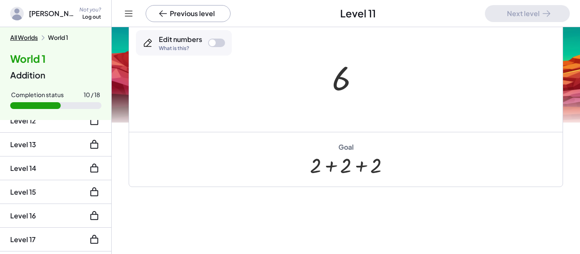
click at [214, 37] on div "Edit numbers What is this?" at bounding box center [184, 42] width 96 height 25
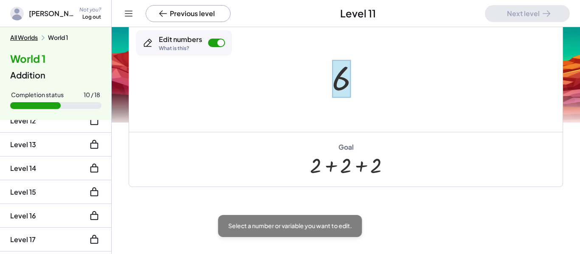
click at [333, 77] on div at bounding box center [341, 79] width 19 height 38
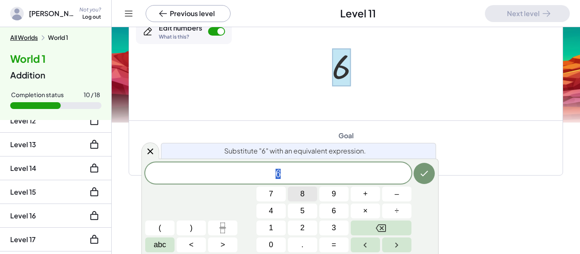
scroll to position [218, 0]
click at [385, 225] on icon "Backspace" at bounding box center [381, 229] width 10 height 8
click at [292, 227] on button "2" at bounding box center [302, 228] width 29 height 15
click at [361, 198] on button "+" at bounding box center [365, 194] width 29 height 15
click at [260, 213] on button "4" at bounding box center [270, 211] width 29 height 15
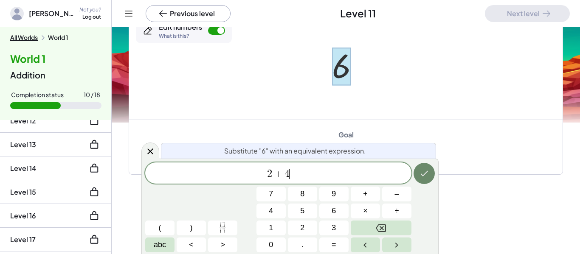
click at [423, 177] on icon "Done" at bounding box center [424, 174] width 10 height 10
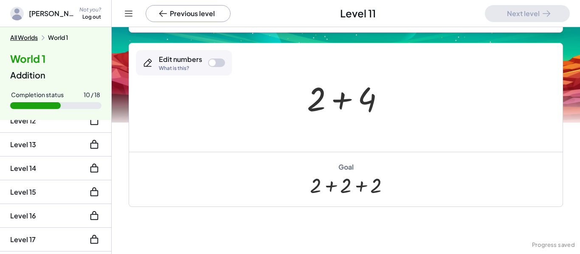
scroll to position [177, 0]
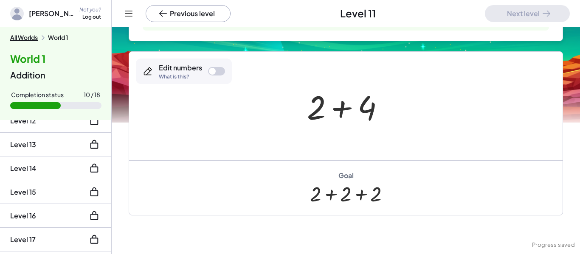
click at [364, 112] on div at bounding box center [349, 106] width 93 height 44
click at [343, 106] on div at bounding box center [349, 106] width 42 height 42
click at [210, 70] on div at bounding box center [212, 71] width 7 height 7
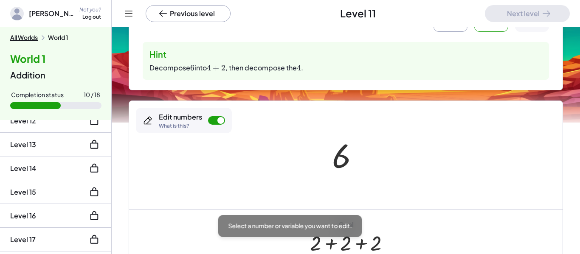
scroll to position [127, 0]
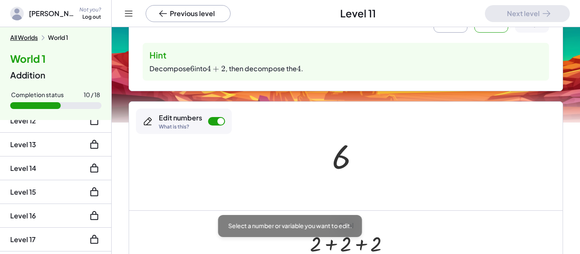
click at [461, 30] on button "Reset" at bounding box center [450, 16] width 34 height 34
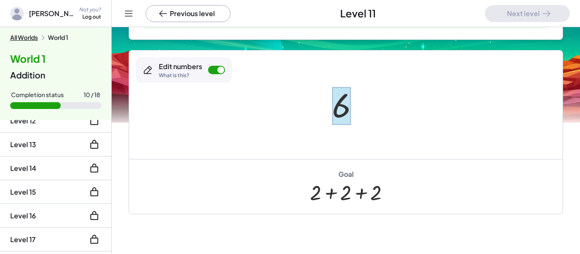
scroll to position [180, 0]
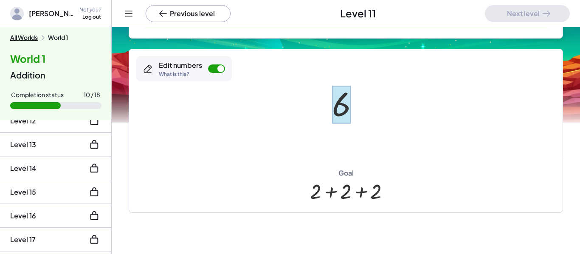
click at [335, 107] on div at bounding box center [341, 105] width 19 height 38
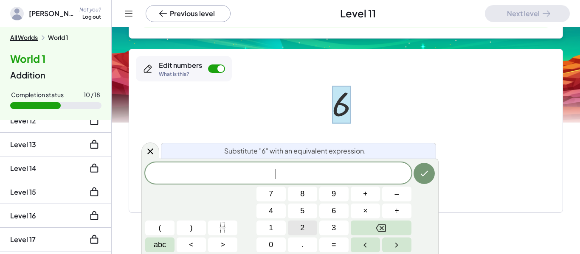
click at [297, 227] on button "2" at bounding box center [302, 228] width 29 height 15
click at [363, 228] on button "Backspace" at bounding box center [381, 228] width 61 height 15
click at [367, 196] on span "+" at bounding box center [365, 193] width 5 height 11
click at [261, 216] on button "4" at bounding box center [270, 211] width 29 height 15
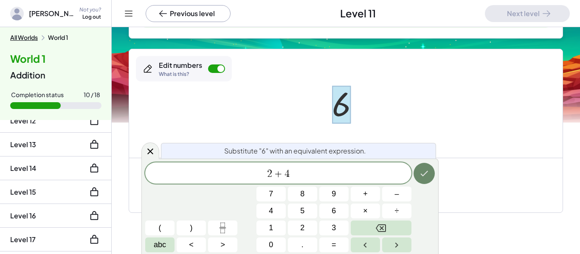
click at [431, 171] on button "Done" at bounding box center [423, 173] width 21 height 21
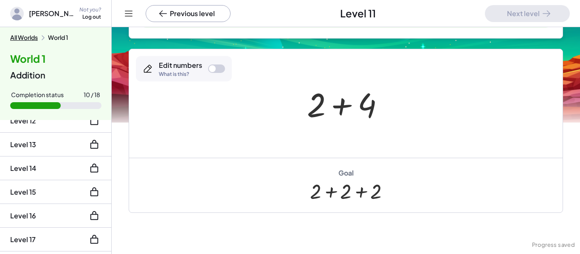
click at [226, 69] on div "Edit numbers What is this?" at bounding box center [184, 68] width 96 height 25
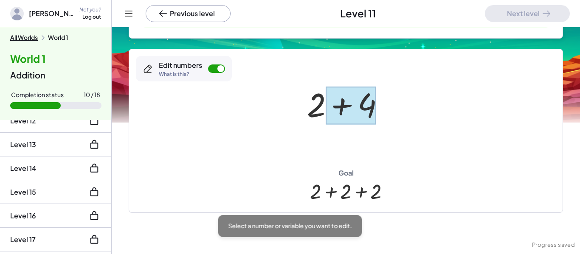
click at [373, 112] on div at bounding box center [351, 106] width 51 height 38
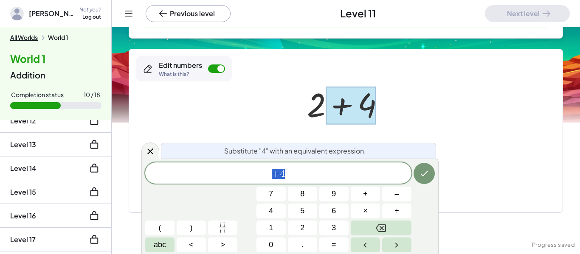
scroll to position [8, 0]
click at [303, 231] on span "2" at bounding box center [302, 227] width 4 height 11
click at [354, 194] on button "+" at bounding box center [365, 194] width 29 height 15
click at [300, 226] on span "2" at bounding box center [302, 227] width 4 height 11
click at [417, 178] on button "Done" at bounding box center [423, 173] width 21 height 21
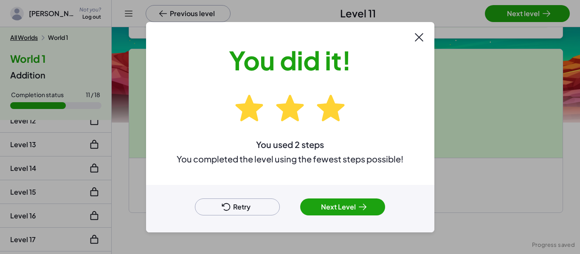
click at [329, 208] on button "Next Level" at bounding box center [342, 207] width 85 height 17
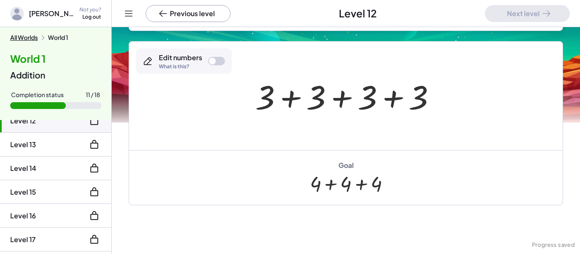
scroll to position [123, 0]
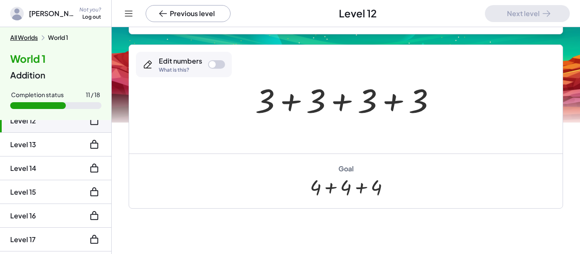
click at [270, 105] on div at bounding box center [349, 100] width 196 height 44
click at [216, 64] on div at bounding box center [216, 64] width 17 height 8
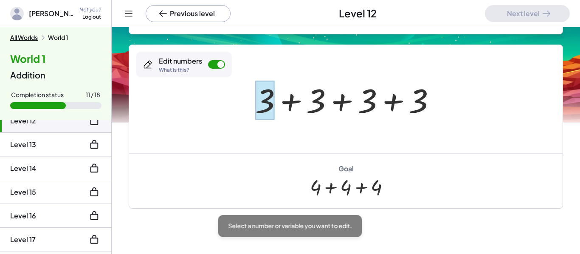
click at [264, 102] on div at bounding box center [265, 100] width 20 height 39
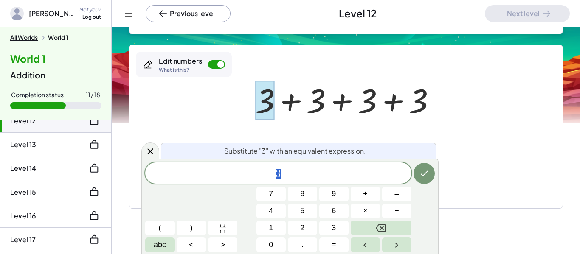
scroll to position [8, 0]
click at [297, 227] on button "2" at bounding box center [302, 228] width 29 height 15
click at [358, 228] on button "Backspace" at bounding box center [381, 228] width 61 height 15
click at [298, 233] on button "2" at bounding box center [302, 228] width 29 height 15
click at [360, 194] on button "+" at bounding box center [365, 194] width 29 height 15
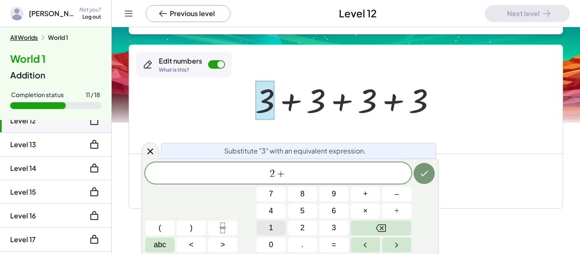
click at [269, 231] on span "1" at bounding box center [271, 227] width 4 height 11
click at [419, 179] on button "Done" at bounding box center [423, 173] width 21 height 21
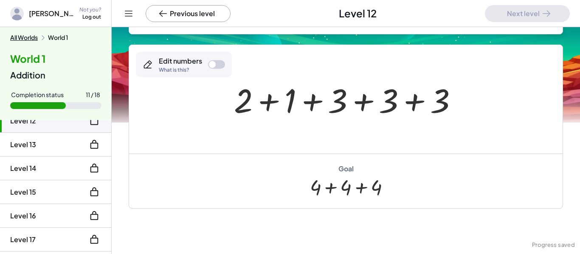
click at [332, 102] on div at bounding box center [349, 100] width 239 height 44
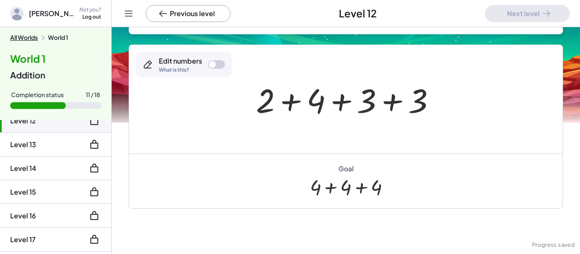
click at [223, 57] on div "Edit numbers What is this?" at bounding box center [184, 64] width 96 height 25
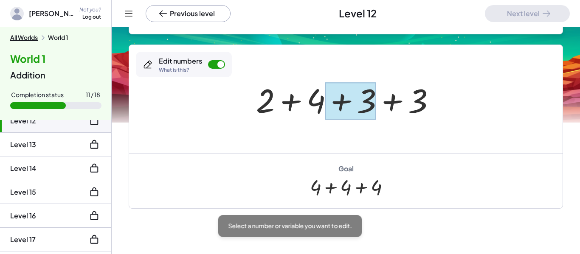
click at [362, 102] on div at bounding box center [350, 101] width 51 height 38
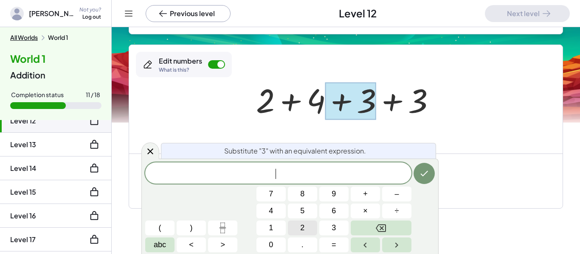
click at [303, 226] on span "2" at bounding box center [302, 227] width 4 height 11
click at [358, 195] on button "+" at bounding box center [365, 194] width 29 height 15
click at [265, 224] on button "1" at bounding box center [270, 228] width 29 height 15
click at [426, 170] on icon "Done" at bounding box center [424, 174] width 10 height 10
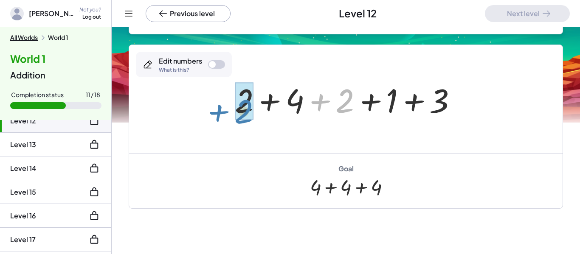
drag, startPoint x: 343, startPoint y: 101, endPoint x: 241, endPoint y: 112, distance: 102.0
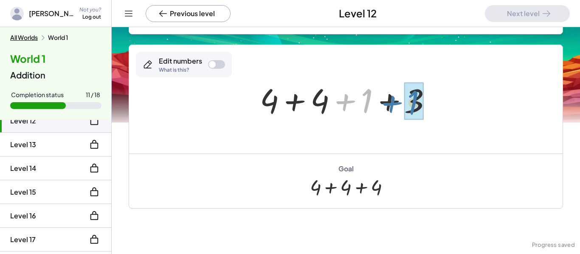
drag, startPoint x: 367, startPoint y: 104, endPoint x: 414, endPoint y: 107, distance: 47.2
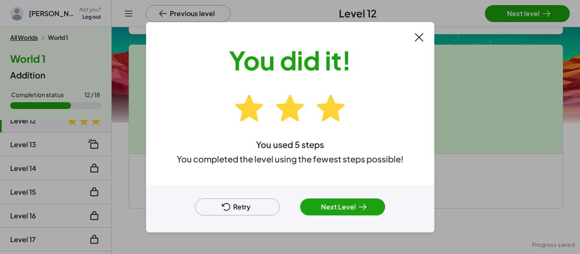
click at [362, 205] on icon at bounding box center [362, 207] width 10 height 10
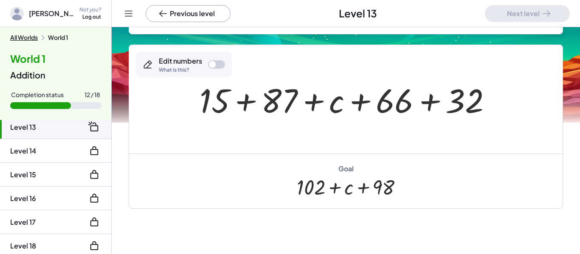
scroll to position [292, 0]
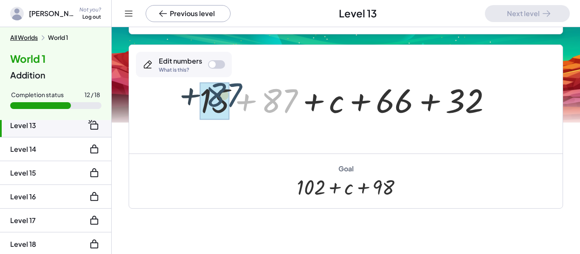
drag, startPoint x: 269, startPoint y: 110, endPoint x: 215, endPoint y: 108, distance: 54.0
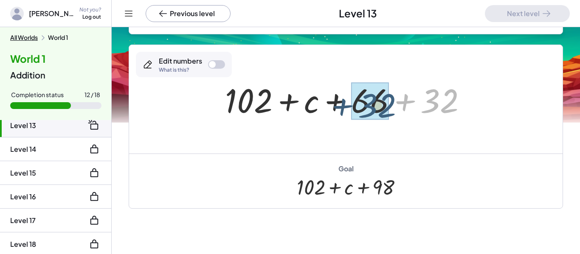
drag, startPoint x: 438, startPoint y: 104, endPoint x: 372, endPoint y: 109, distance: 65.9
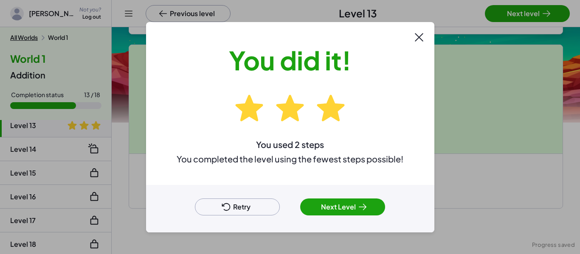
click at [346, 201] on button "Next Level" at bounding box center [342, 207] width 85 height 17
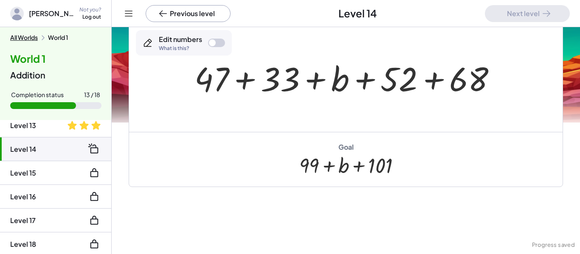
scroll to position [75, 0]
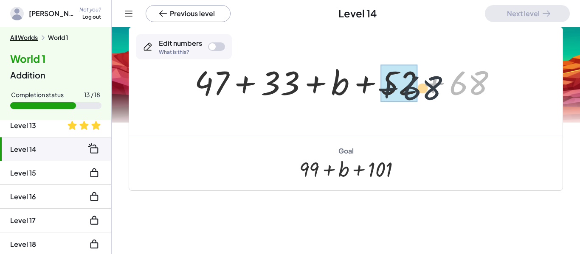
drag, startPoint x: 465, startPoint y: 89, endPoint x: 409, endPoint y: 95, distance: 56.3
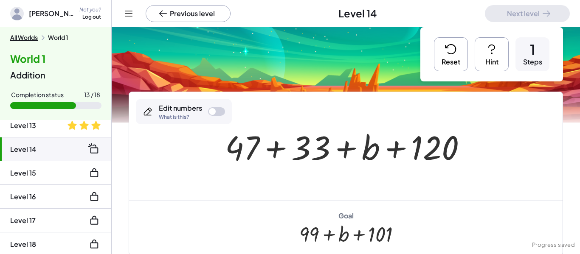
scroll to position [9, 0]
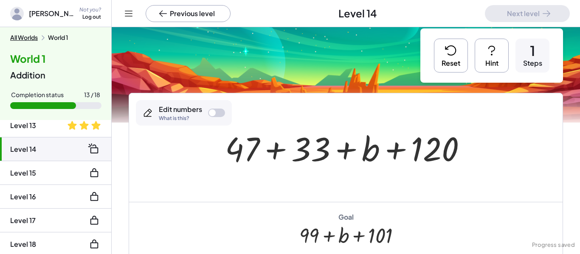
click at [450, 60] on button "Reset" at bounding box center [451, 56] width 34 height 34
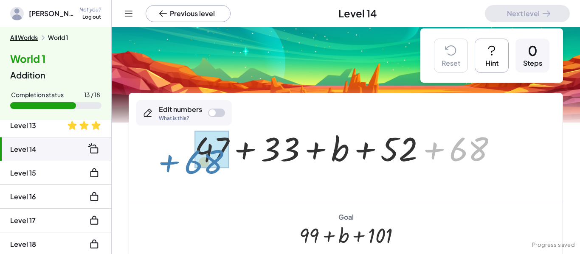
drag, startPoint x: 455, startPoint y: 158, endPoint x: 190, endPoint y: 171, distance: 265.6
click at [190, 171] on div "+ 68 + 47 + 33 + b + 52 + 68" at bounding box center [346, 148] width 328 height 48
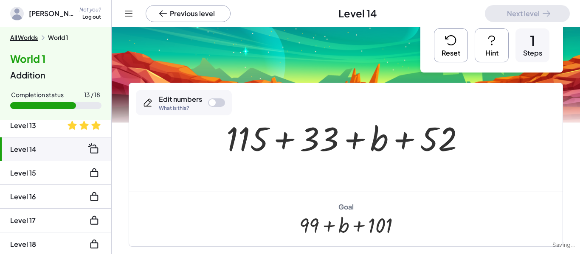
scroll to position [23, 0]
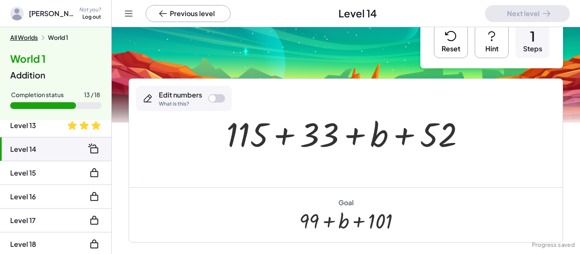
click at [434, 48] on button "Reset" at bounding box center [451, 41] width 34 height 34
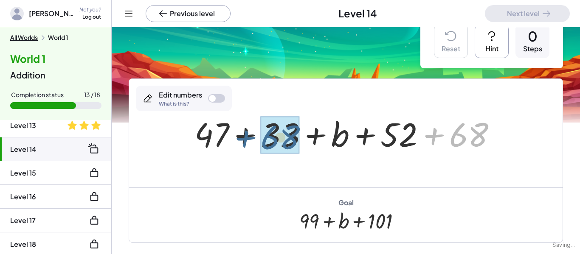
drag, startPoint x: 457, startPoint y: 140, endPoint x: 266, endPoint y: 143, distance: 191.5
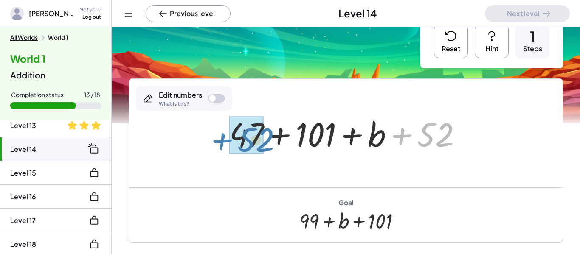
drag, startPoint x: 421, startPoint y: 139, endPoint x: 241, endPoint y: 144, distance: 180.5
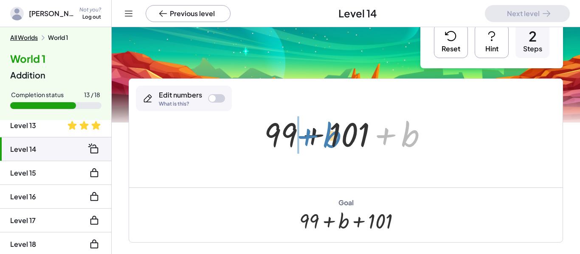
drag, startPoint x: 402, startPoint y: 143, endPoint x: 324, endPoint y: 144, distance: 78.1
click at [324, 144] on div at bounding box center [349, 134] width 178 height 44
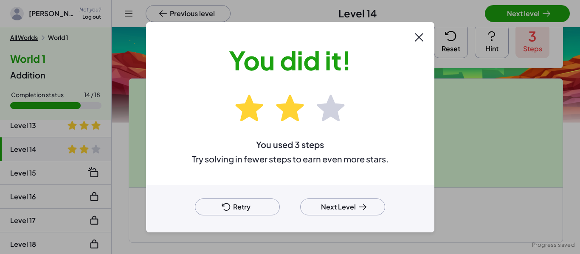
click at [249, 212] on button "Retry" at bounding box center [237, 207] width 85 height 17
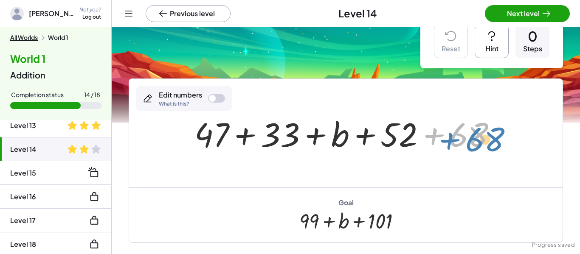
drag, startPoint x: 458, startPoint y: 142, endPoint x: 469, endPoint y: 144, distance: 11.2
click at [469, 144] on div at bounding box center [349, 134] width 318 height 44
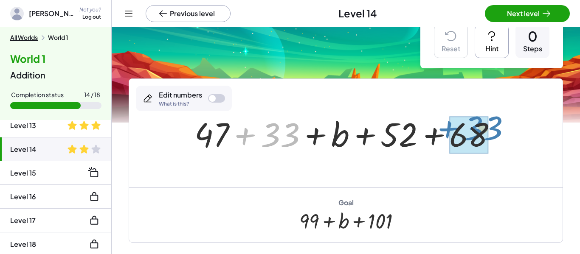
drag, startPoint x: 287, startPoint y: 130, endPoint x: 489, endPoint y: 125, distance: 202.1
click at [489, 125] on div at bounding box center [349, 134] width 318 height 44
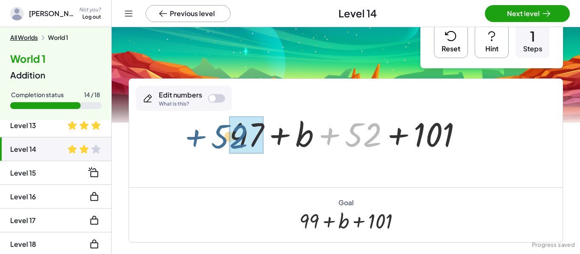
drag, startPoint x: 360, startPoint y: 135, endPoint x: 227, endPoint y: 137, distance: 132.9
click at [227, 137] on div at bounding box center [349, 134] width 248 height 44
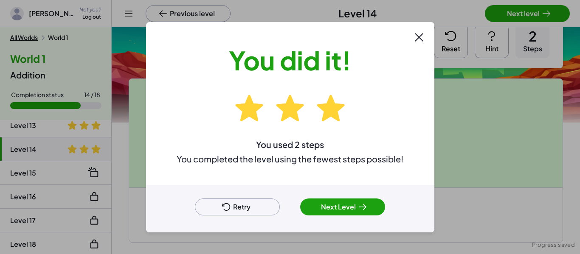
click at [337, 205] on button "Next Level" at bounding box center [342, 207] width 85 height 17
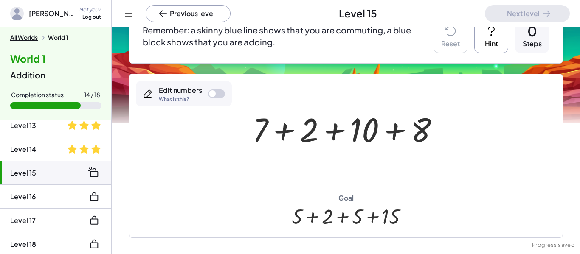
scroll to position [94, 0]
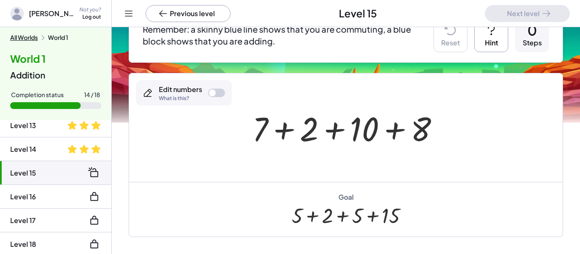
click at [363, 134] on div at bounding box center [349, 128] width 202 height 44
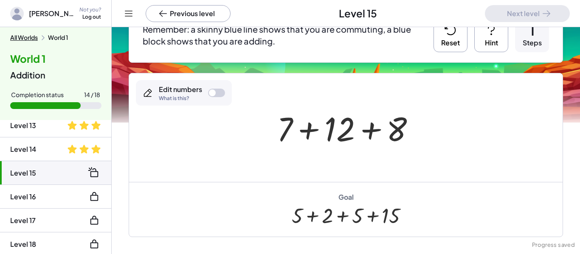
click at [456, 41] on button "Reset" at bounding box center [450, 35] width 34 height 34
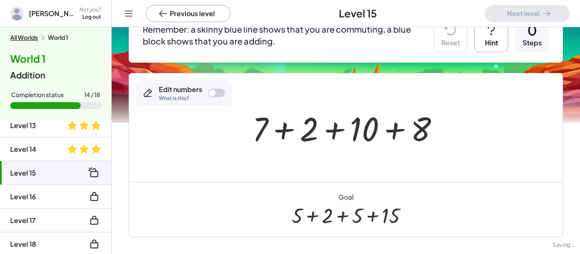
click at [204, 91] on div "Edit numbers What is this?" at bounding box center [184, 92] width 96 height 25
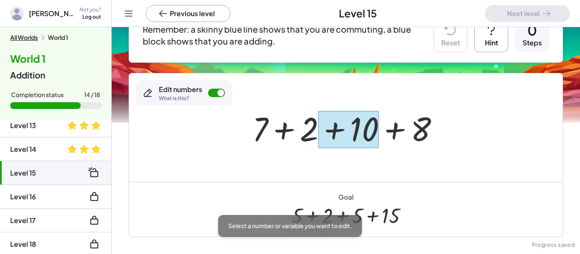
click at [350, 120] on div at bounding box center [348, 130] width 60 height 38
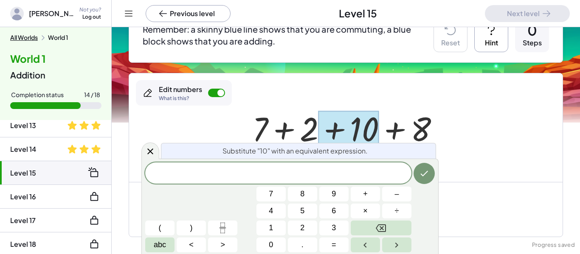
scroll to position [10, 0]
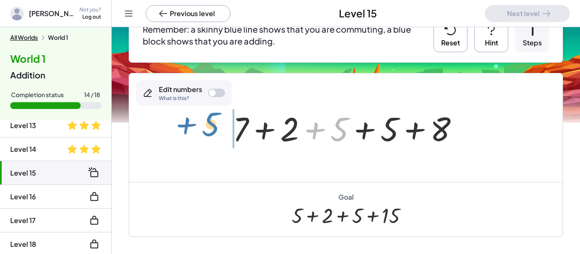
drag, startPoint x: 342, startPoint y: 137, endPoint x: 217, endPoint y: 133, distance: 124.4
click at [217, 133] on div "+ 7 + 2 + 10 + 8 + 5 + 7 + 2 + 8 + 5 + 5" at bounding box center [345, 127] width 433 height 109
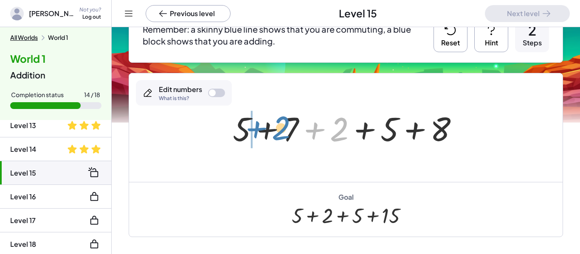
drag, startPoint x: 337, startPoint y: 131, endPoint x: 279, endPoint y: 129, distance: 58.2
click at [279, 129] on div at bounding box center [349, 128] width 242 height 44
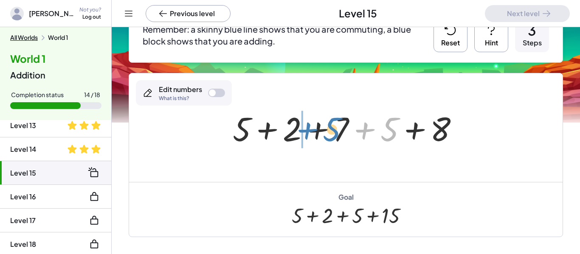
drag, startPoint x: 385, startPoint y: 138, endPoint x: 328, endPoint y: 138, distance: 57.7
click at [328, 138] on div at bounding box center [349, 128] width 242 height 44
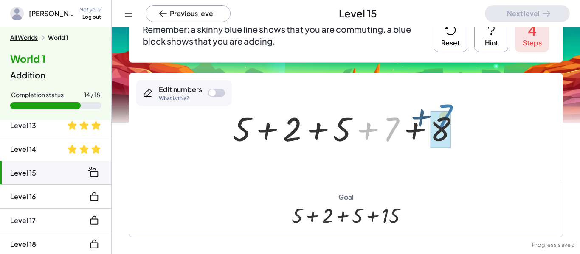
drag, startPoint x: 396, startPoint y: 130, endPoint x: 451, endPoint y: 122, distance: 55.8
click at [451, 122] on div at bounding box center [349, 128] width 242 height 44
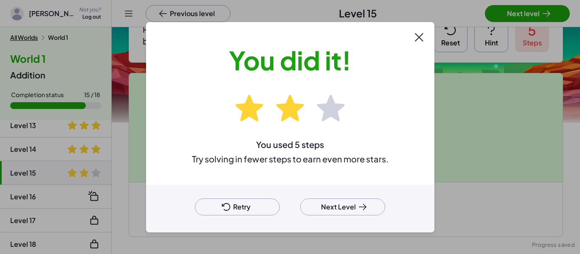
click at [228, 208] on icon at bounding box center [226, 207] width 10 height 10
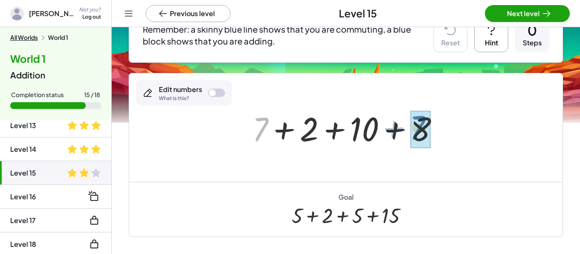
drag, startPoint x: 260, startPoint y: 129, endPoint x: 418, endPoint y: 128, distance: 158.4
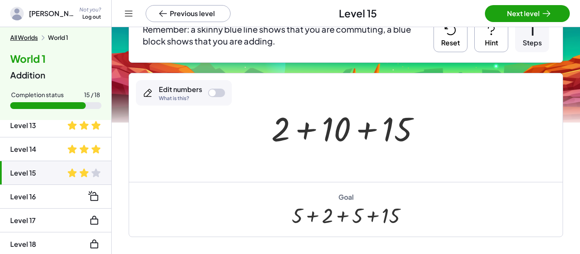
click at [212, 92] on div at bounding box center [212, 93] width 7 height 7
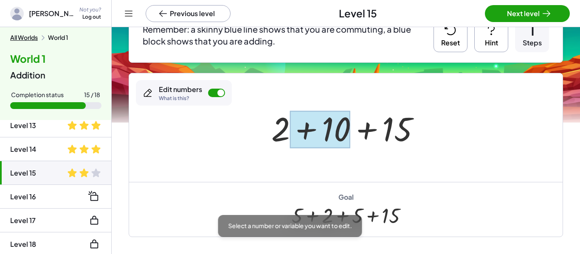
click at [340, 119] on div at bounding box center [320, 130] width 60 height 38
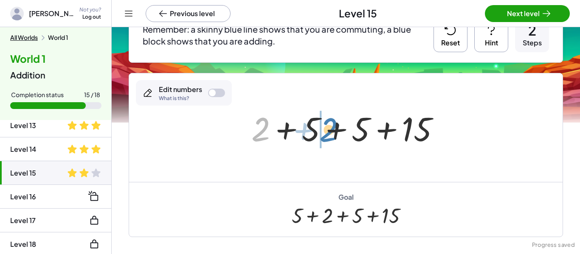
drag, startPoint x: 264, startPoint y: 141, endPoint x: 332, endPoint y: 141, distance: 67.9
click at [332, 141] on div at bounding box center [349, 128] width 204 height 44
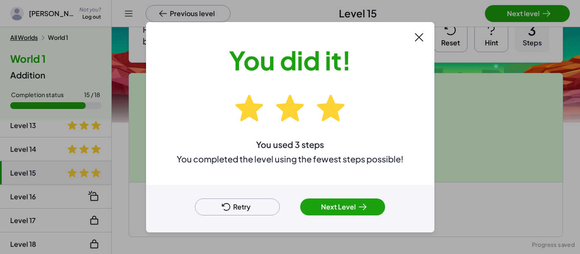
click at [341, 217] on div "Retry Next Level" at bounding box center [290, 209] width 288 height 48
click at [339, 208] on button "Next Level" at bounding box center [342, 207] width 85 height 17
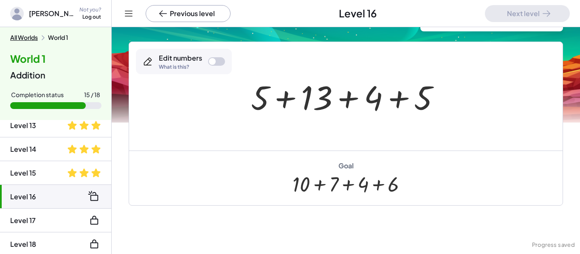
scroll to position [56, 0]
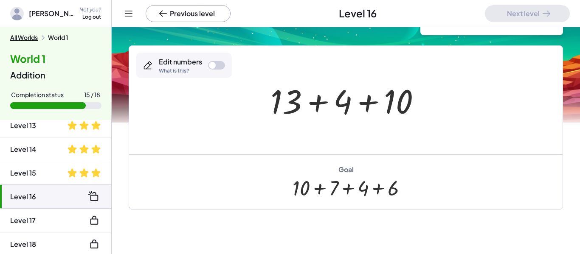
click at [210, 65] on div at bounding box center [212, 65] width 7 height 7
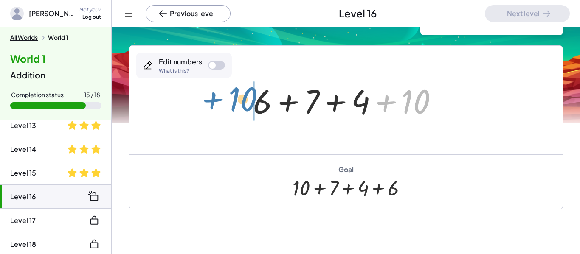
drag, startPoint x: 419, startPoint y: 100, endPoint x: 246, endPoint y: 97, distance: 173.2
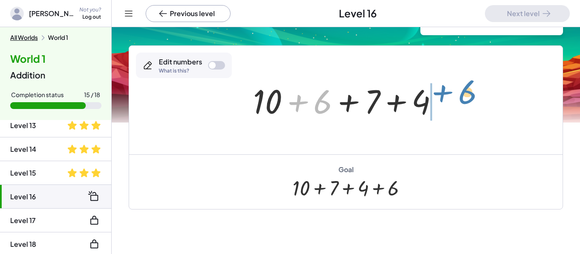
drag, startPoint x: 312, startPoint y: 107, endPoint x: 456, endPoint y: 97, distance: 144.7
click at [456, 97] on div "+ 5 + 13 + 4 + 5 + 13 + 4 + 10 + 6 + 7 + 4 + 10 + 6 + + 4 10 + 6 + 7" at bounding box center [345, 100] width 433 height 109
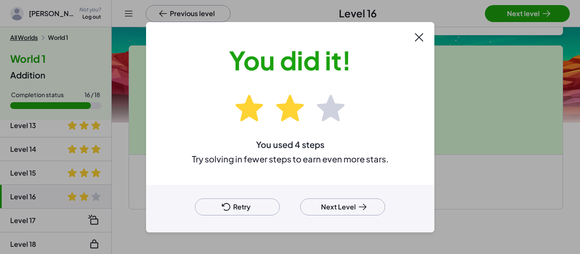
click at [325, 208] on button "Next Level" at bounding box center [342, 207] width 85 height 17
